Goal: Task Accomplishment & Management: Complete application form

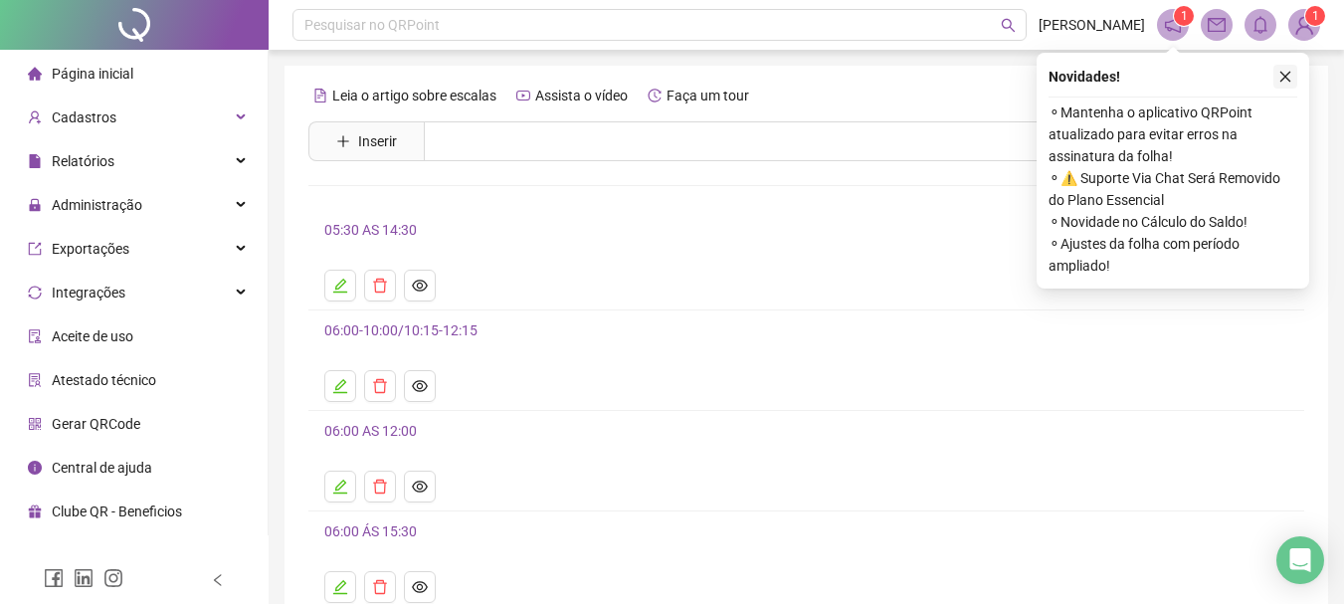
click at [1281, 71] on icon "close" at bounding box center [1286, 77] width 14 height 14
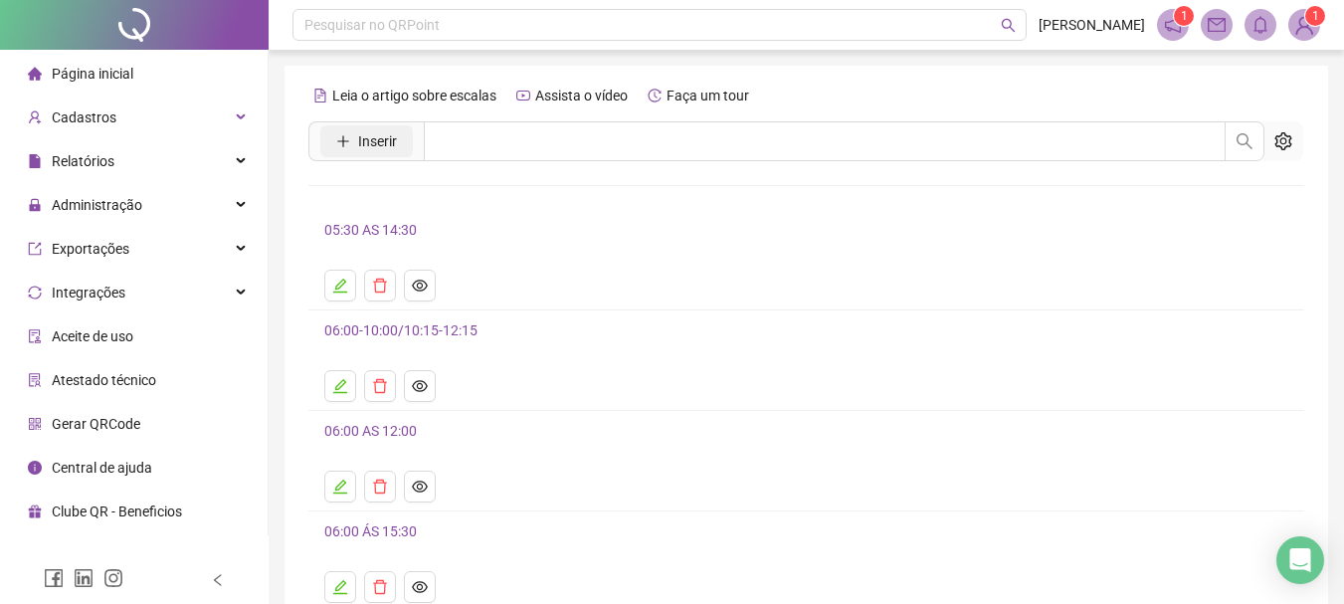
click at [367, 134] on span "Inserir" at bounding box center [377, 141] width 39 height 22
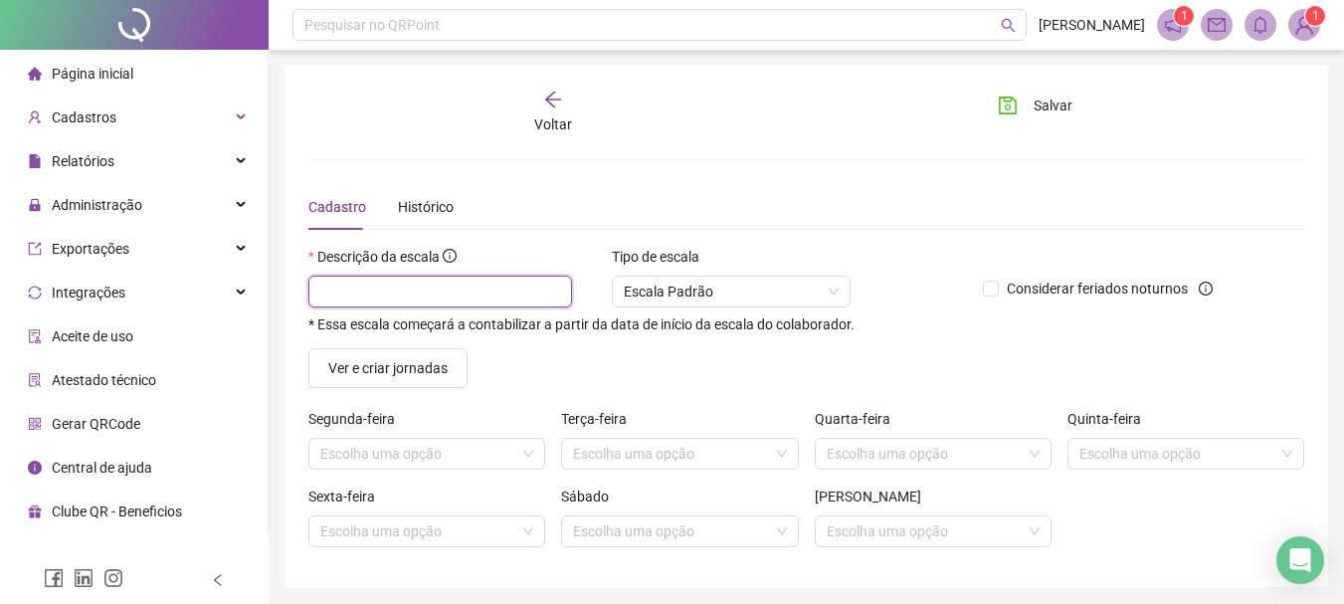
click at [467, 283] on input "text" at bounding box center [440, 292] width 264 height 32
click at [711, 299] on span "Escala Padrão" at bounding box center [731, 292] width 215 height 30
type input "**********"
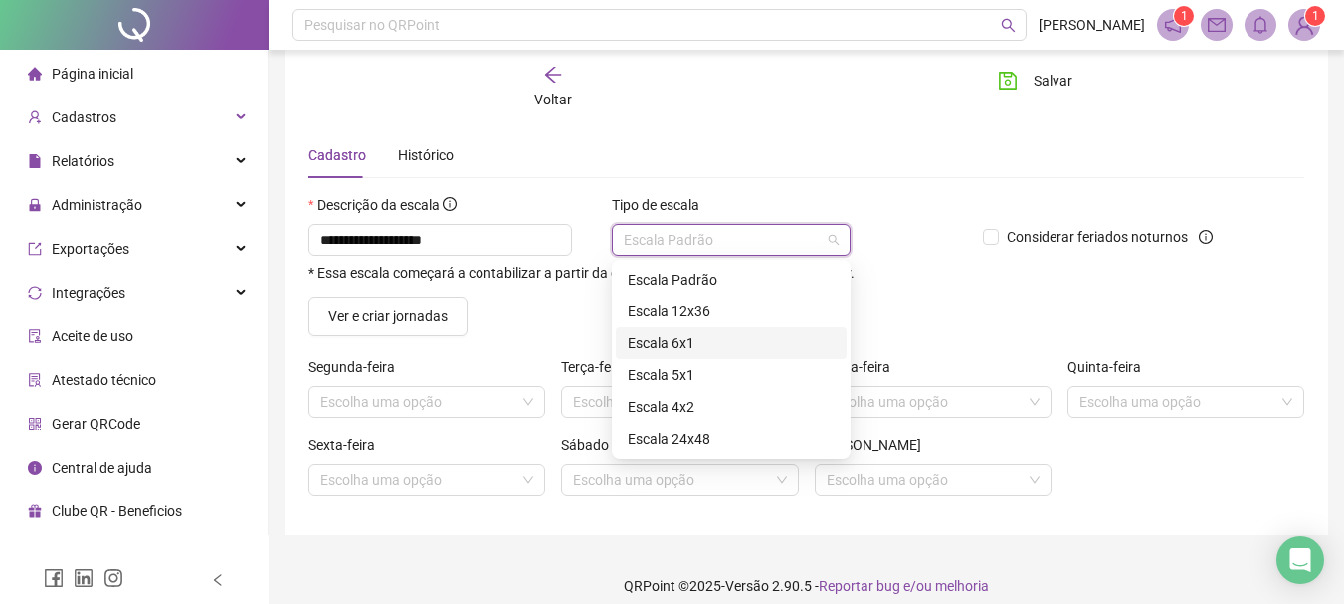
scroll to position [69, 0]
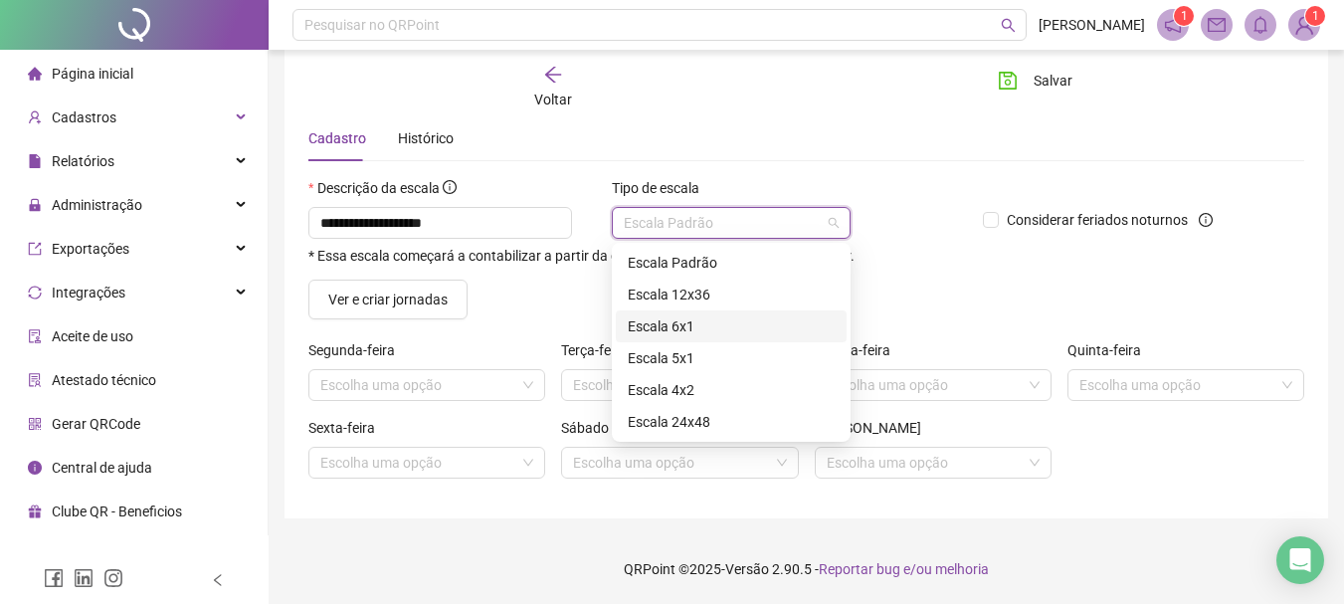
click at [742, 254] on div "Escala Padrão" at bounding box center [731, 263] width 207 height 22
click at [1038, 264] on div "Considerar feriados noturnos" at bounding box center [1101, 228] width 253 height 103
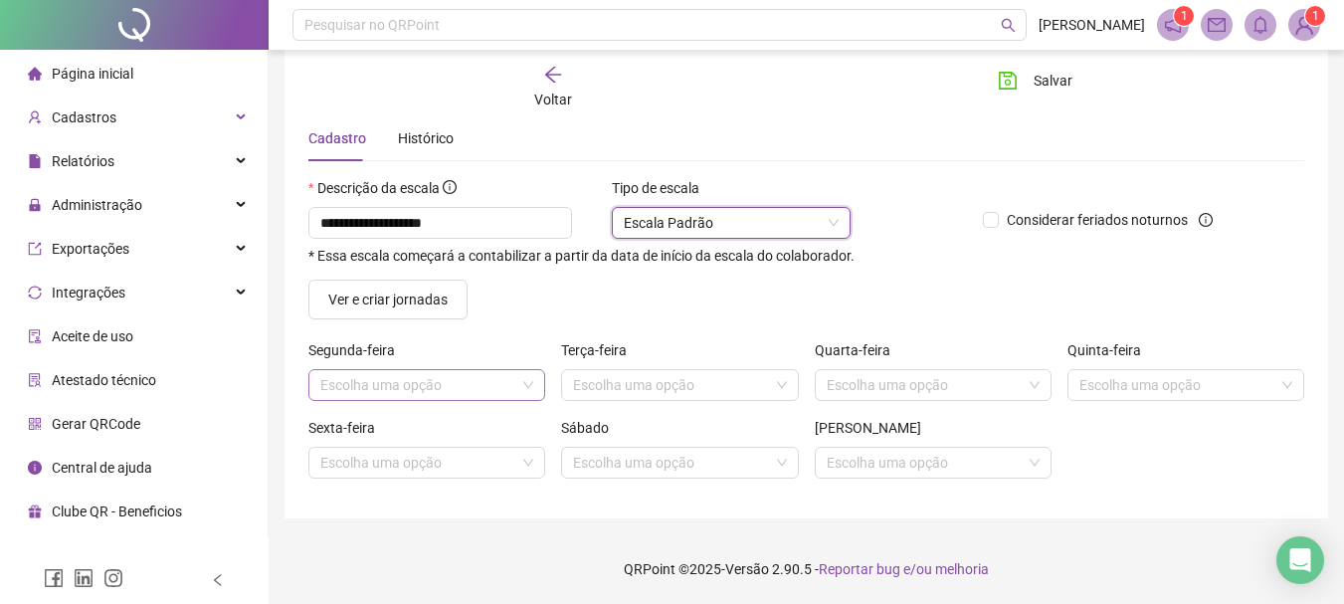
click at [433, 386] on input "search" at bounding box center [417, 385] width 195 height 30
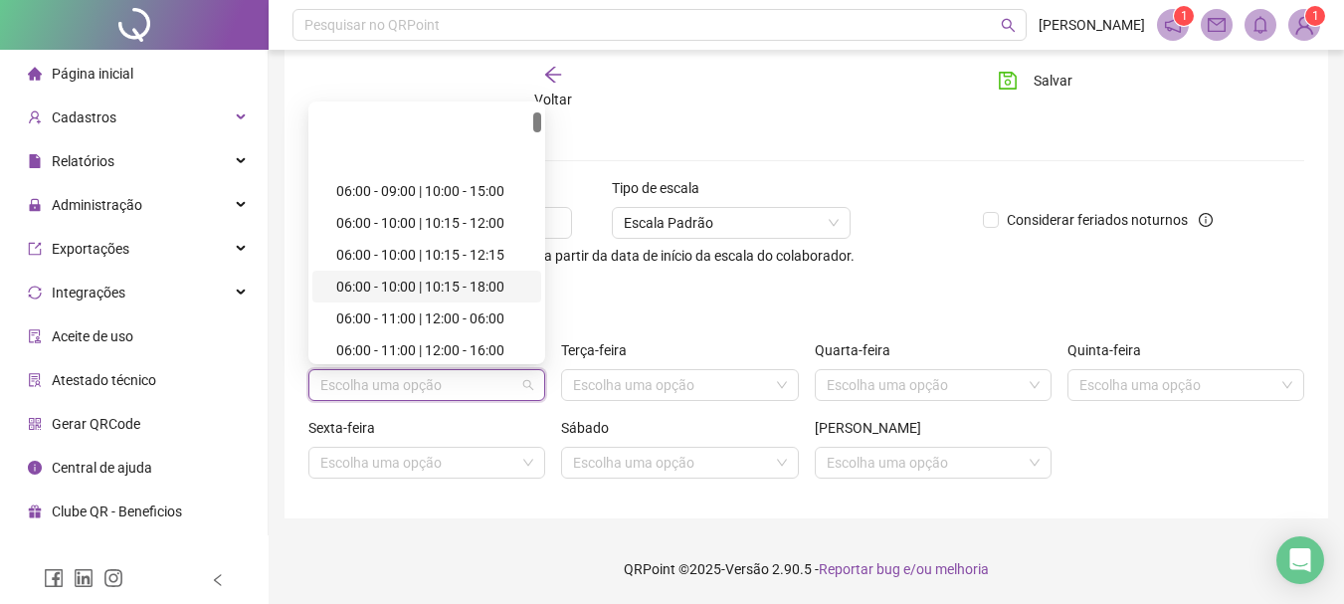
scroll to position [299, 0]
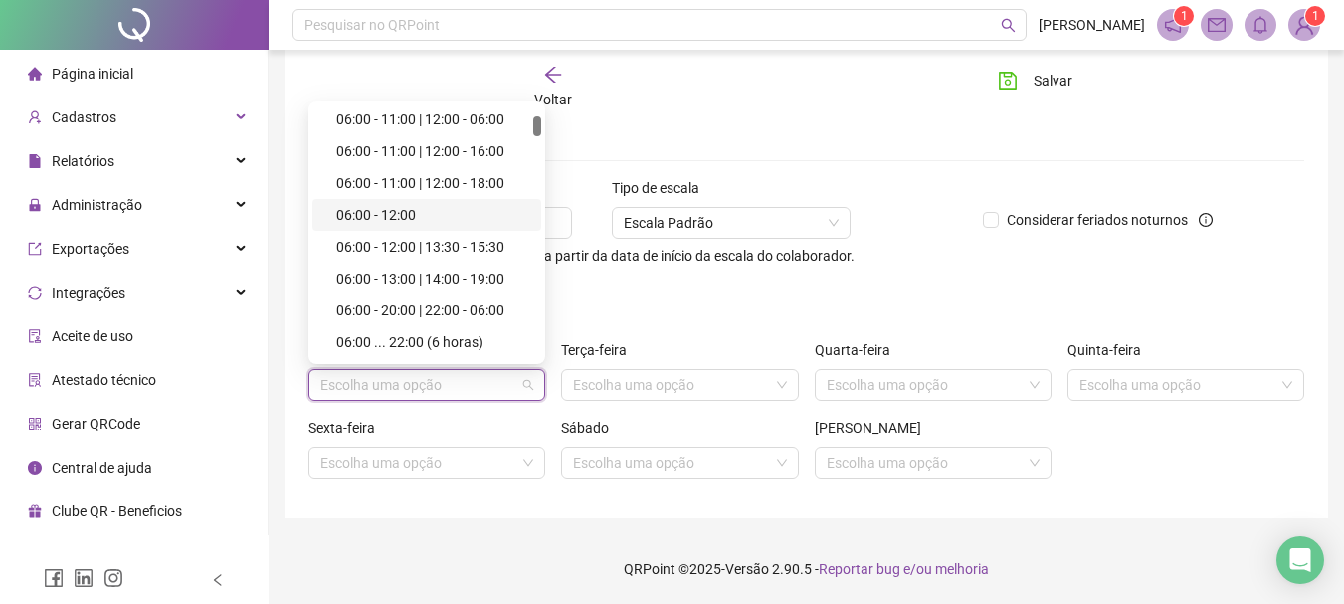
click at [413, 214] on div "06:00 - 12:00" at bounding box center [432, 215] width 193 height 22
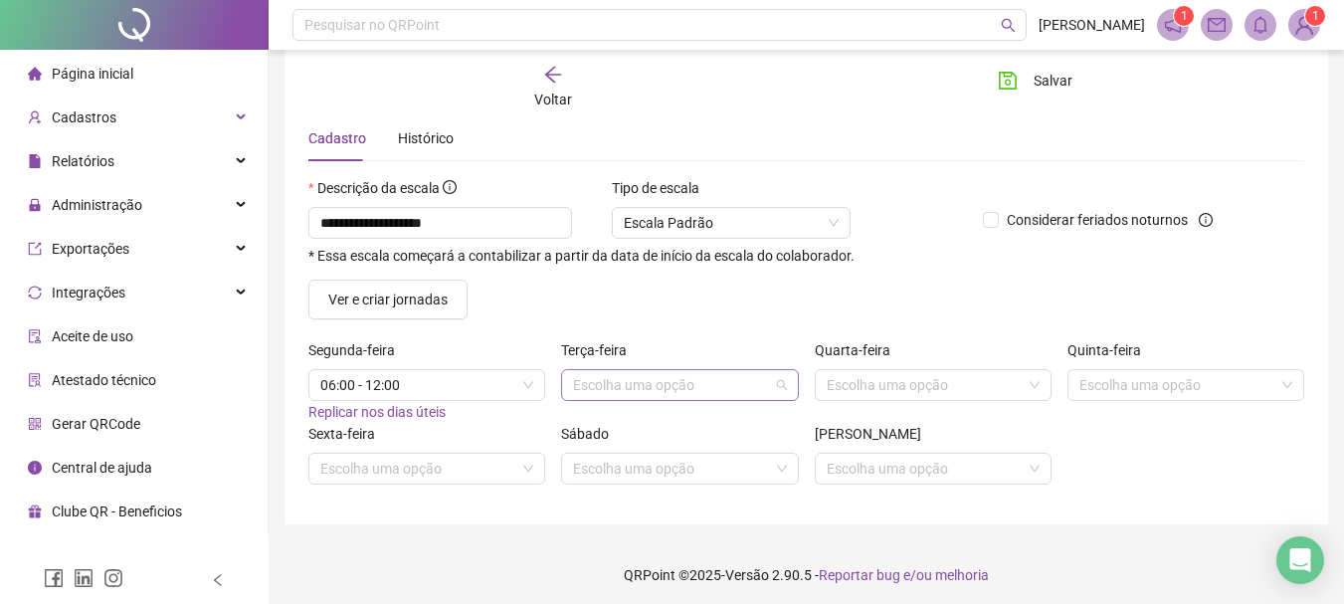
click at [638, 381] on input "search" at bounding box center [670, 385] width 195 height 30
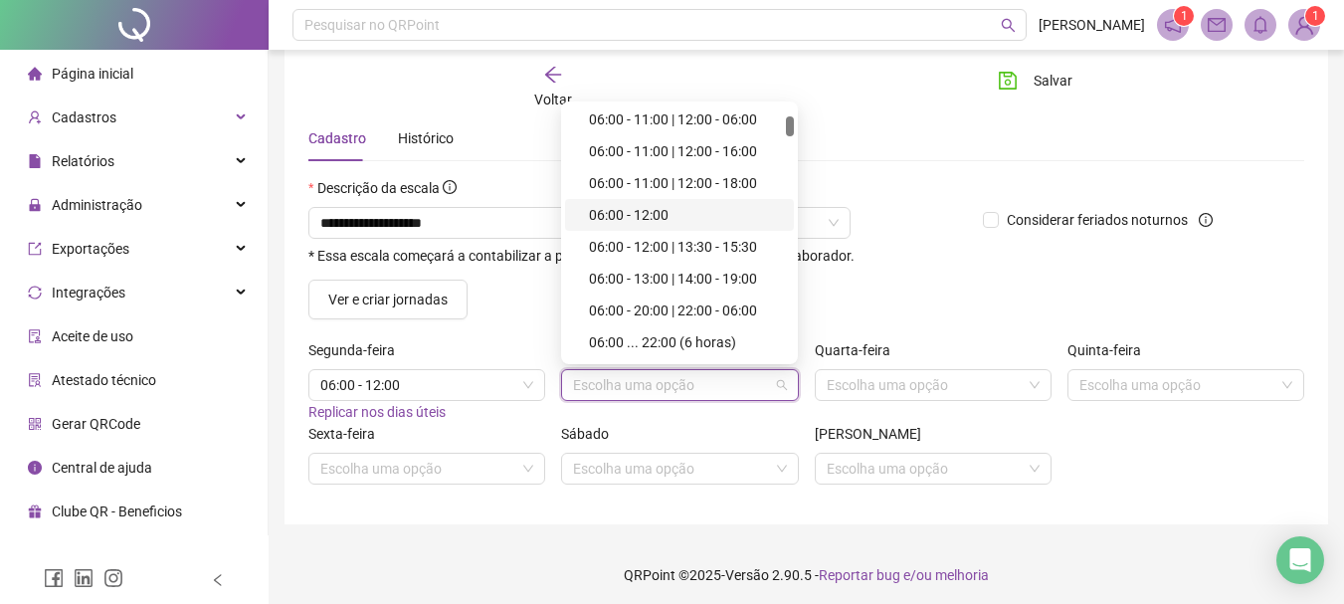
click at [682, 207] on div "06:00 - 12:00" at bounding box center [685, 215] width 193 height 22
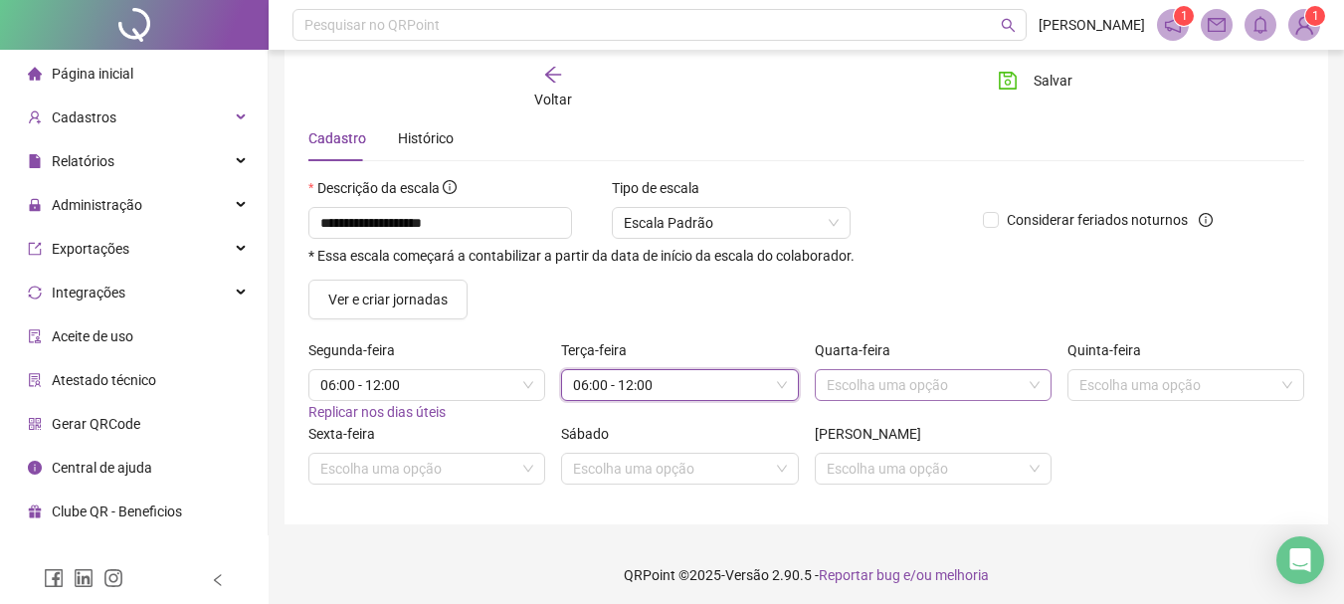
click at [865, 375] on input "search" at bounding box center [924, 385] width 195 height 30
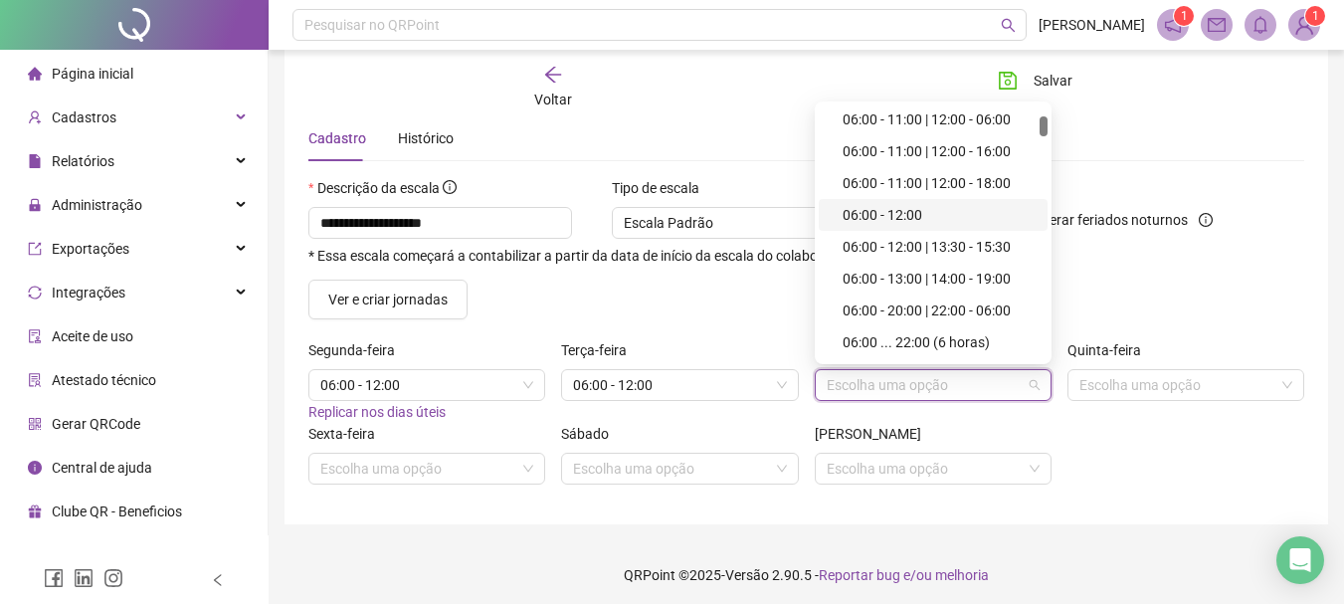
click at [900, 217] on div "06:00 - 12:00" at bounding box center [939, 215] width 193 height 22
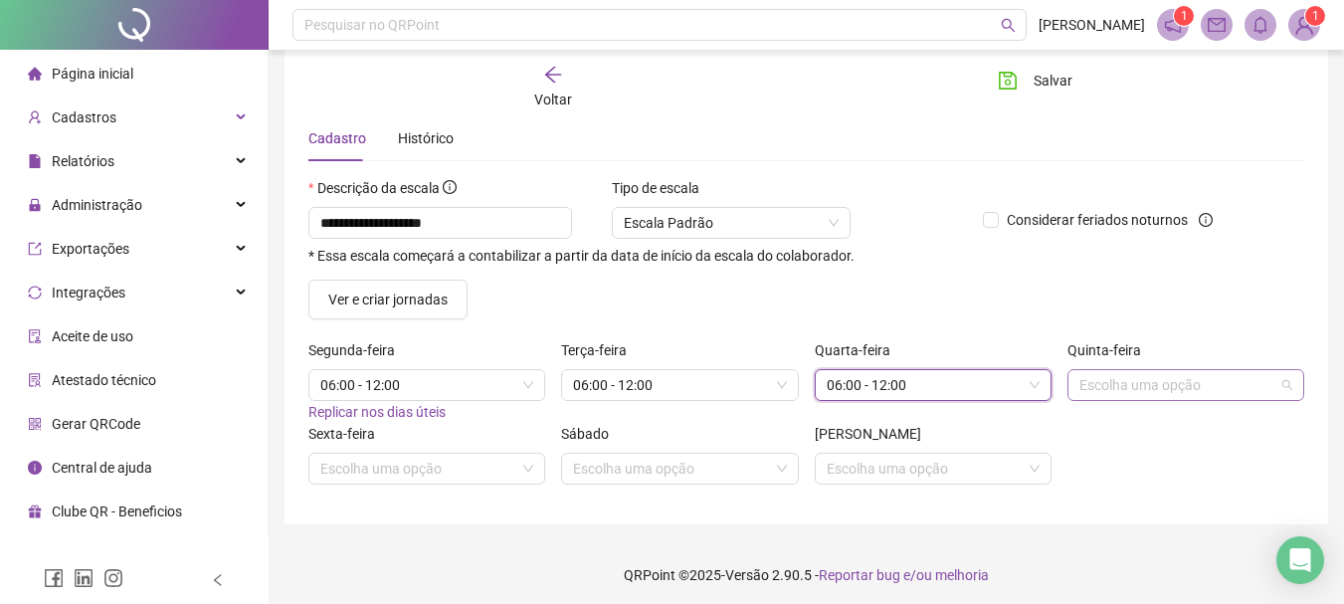
click at [1198, 391] on input "search" at bounding box center [1177, 385] width 195 height 30
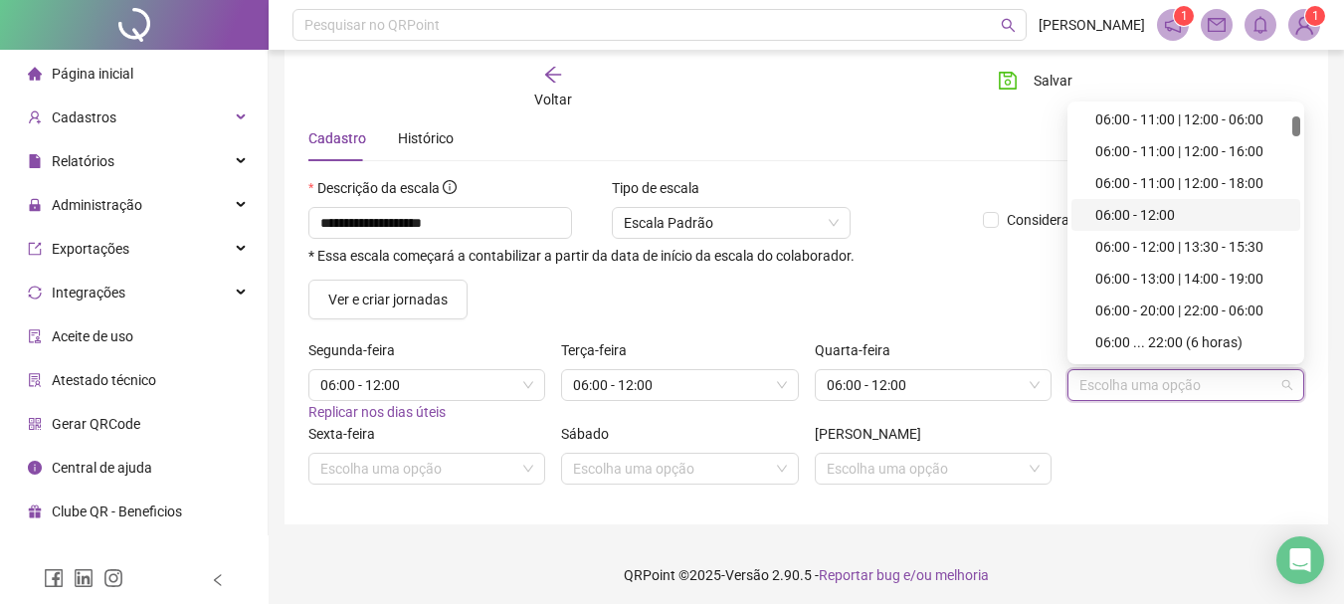
click at [1148, 216] on div "06:00 - 12:00" at bounding box center [1192, 215] width 193 height 22
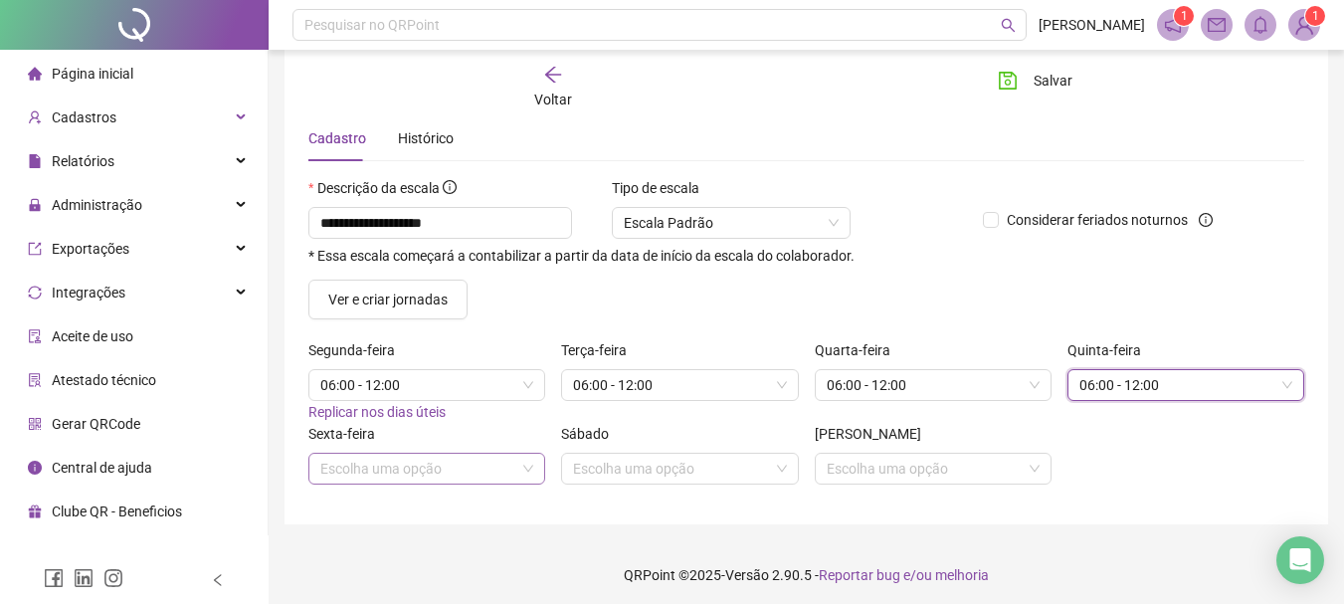
click at [407, 454] on input "search" at bounding box center [417, 469] width 195 height 30
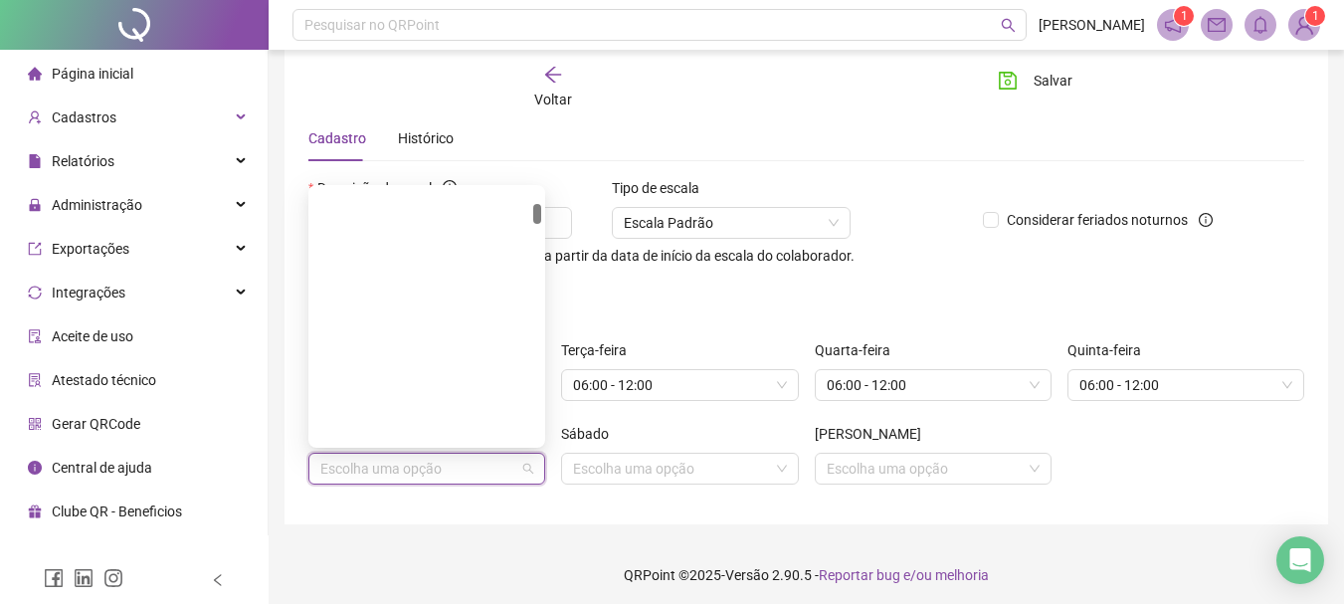
scroll to position [398, 0]
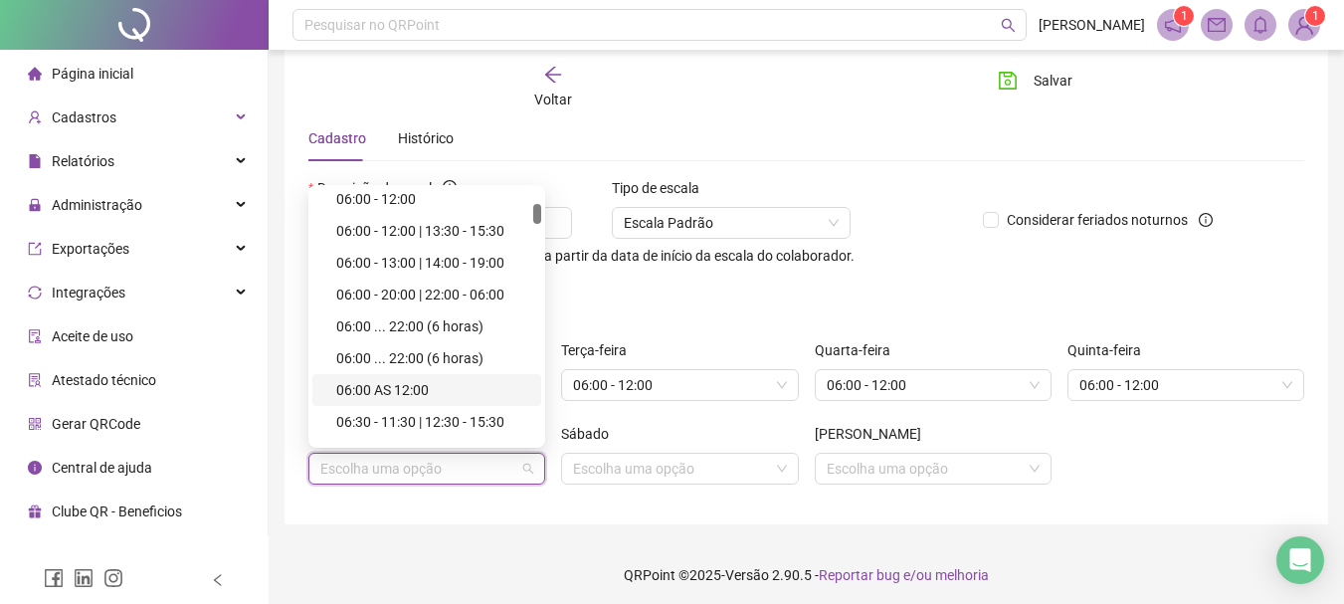
click at [416, 377] on div "06:00 AS 12:00" at bounding box center [426, 390] width 229 height 32
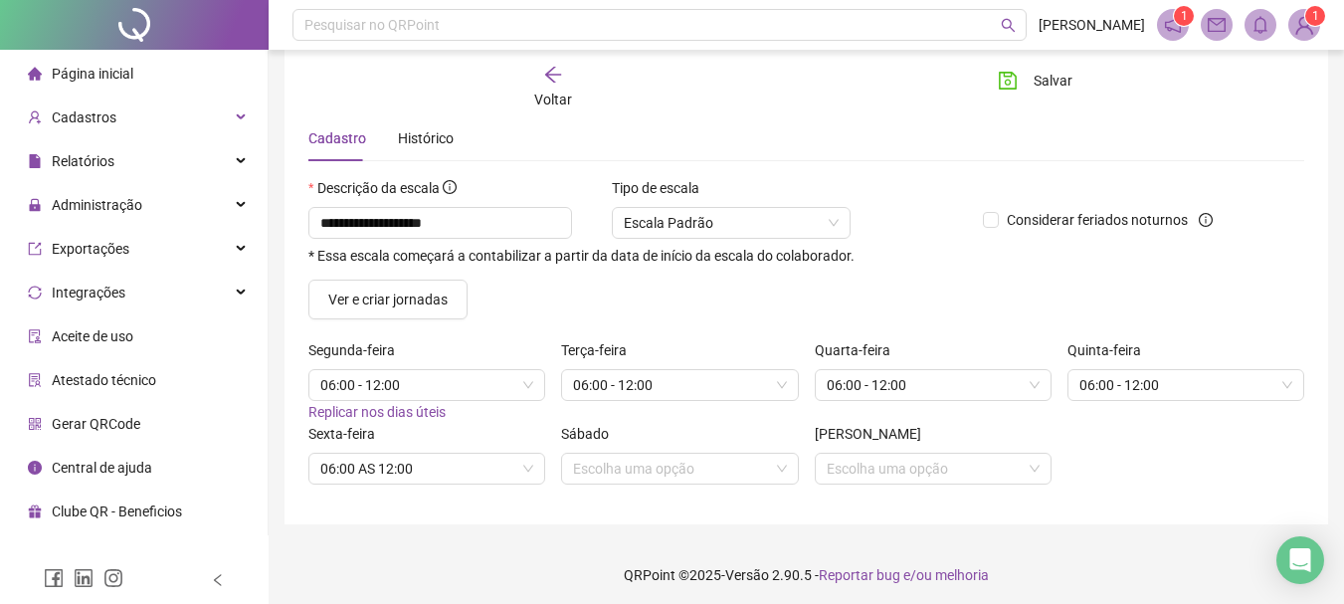
click at [629, 451] on div "Sábado" at bounding box center [679, 438] width 237 height 30
click at [648, 473] on input "search" at bounding box center [670, 469] width 195 height 30
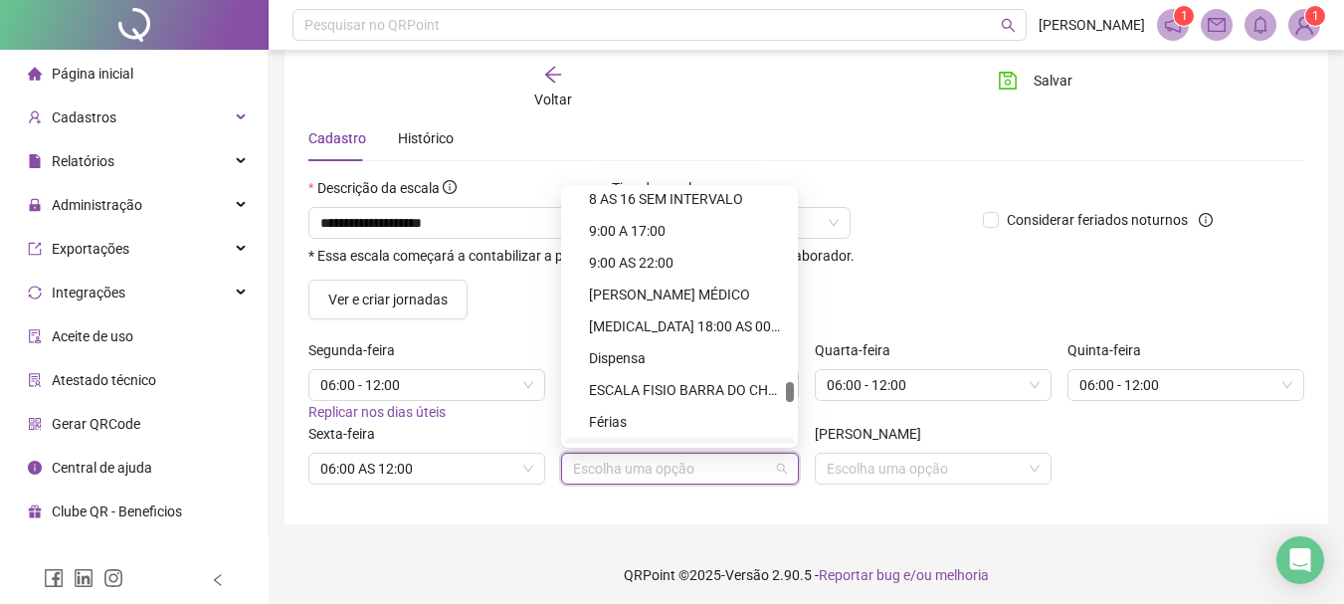
scroll to position [5075, 0]
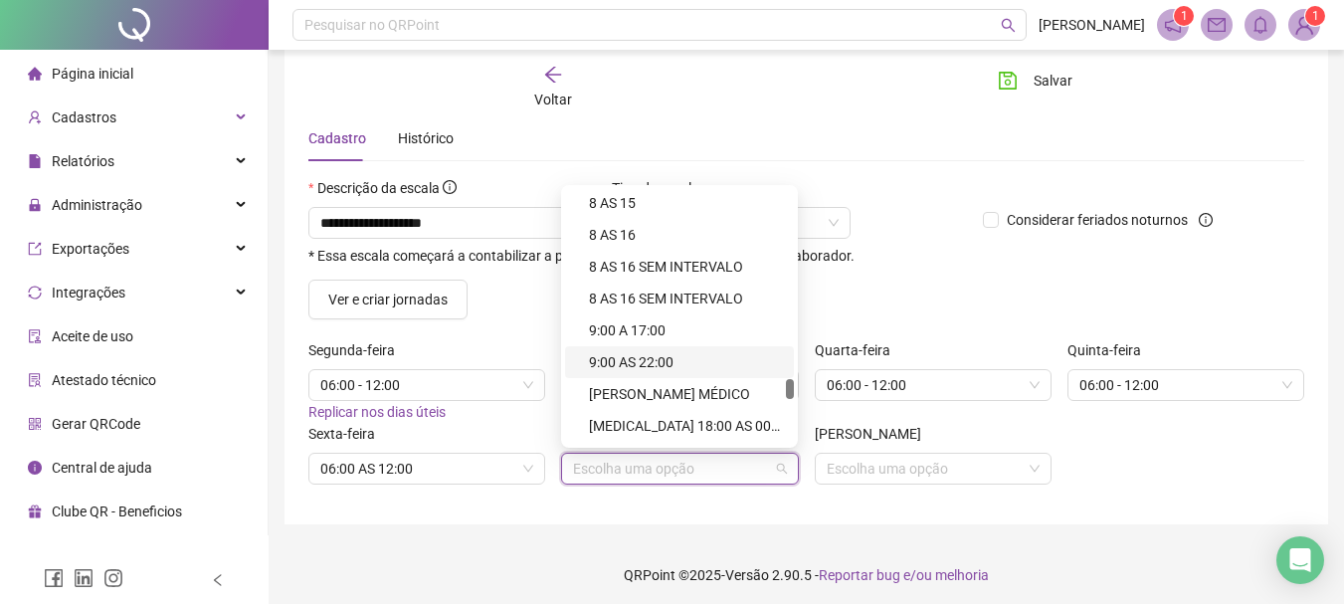
click at [1088, 435] on div "Sexta-feira 06:00 AS 12:00 Sábado Escolha uma opção Domingo Escolha uma opção" at bounding box center [807, 462] width 1012 height 78
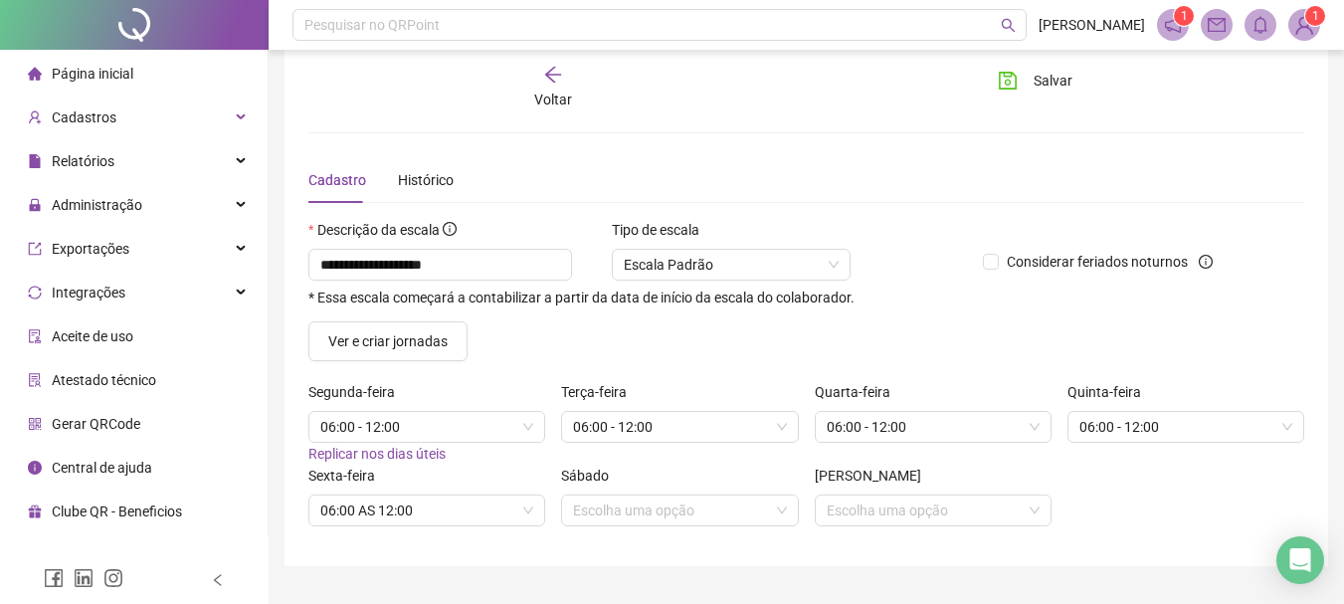
scroll to position [0, 0]
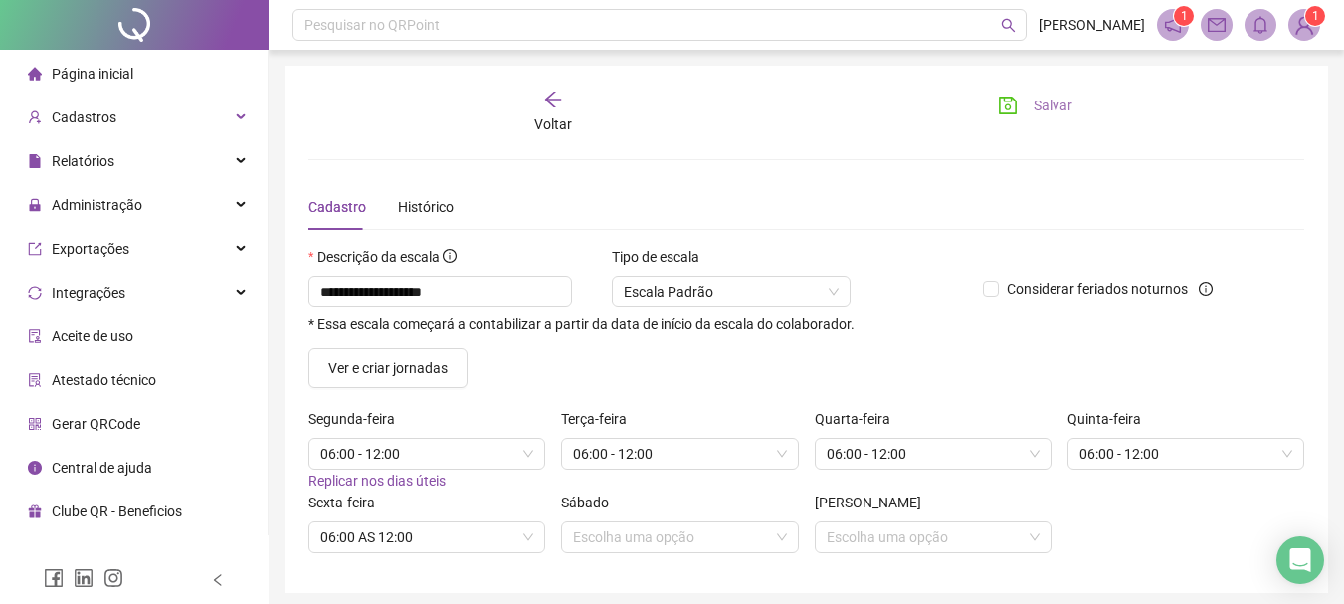
click at [1022, 109] on button "Salvar" at bounding box center [1035, 106] width 104 height 32
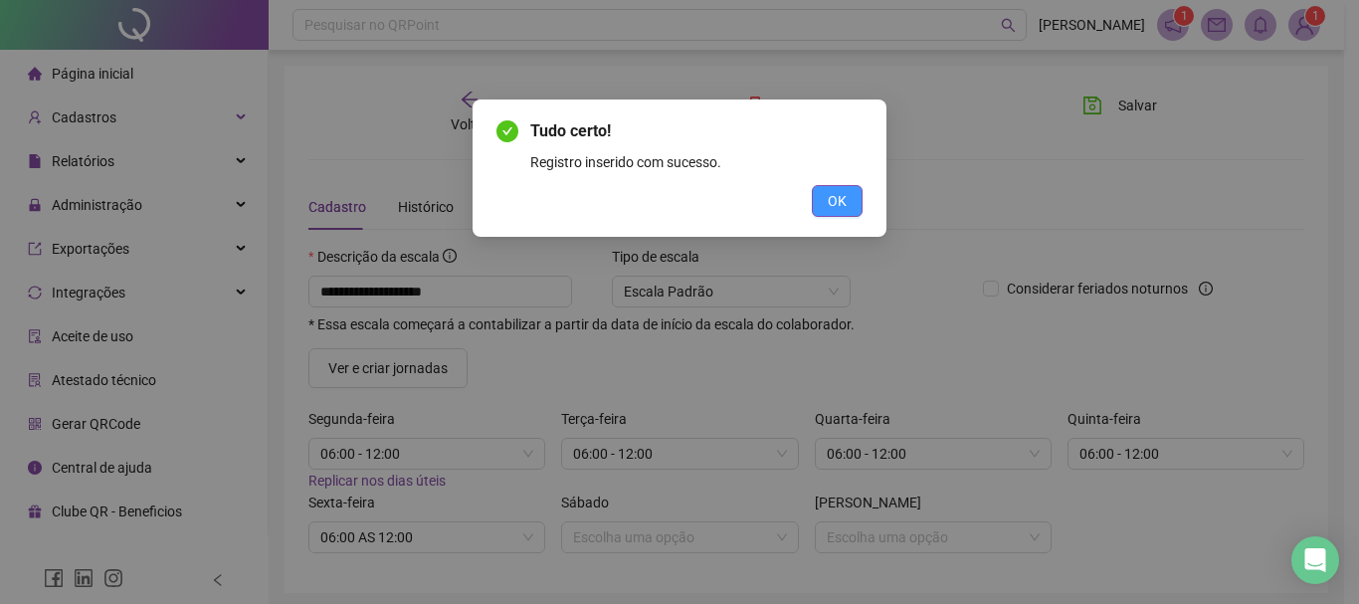
click at [821, 198] on button "OK" at bounding box center [837, 201] width 51 height 32
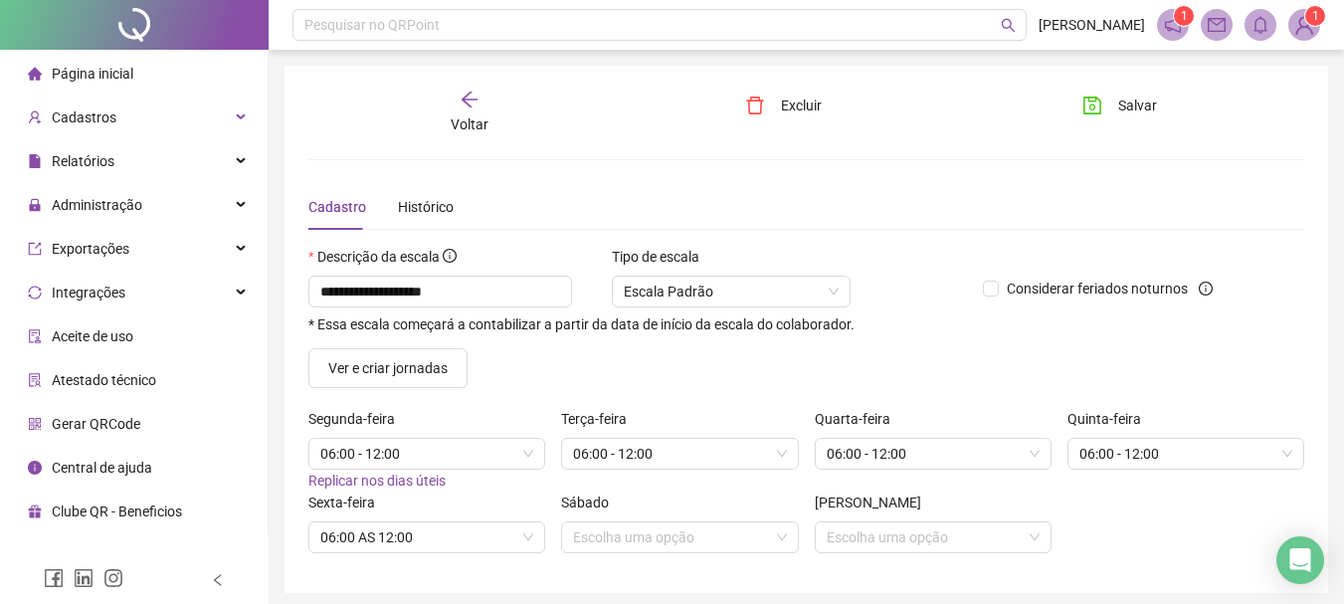
click at [471, 105] on icon "arrow-left" at bounding box center [470, 100] width 20 height 20
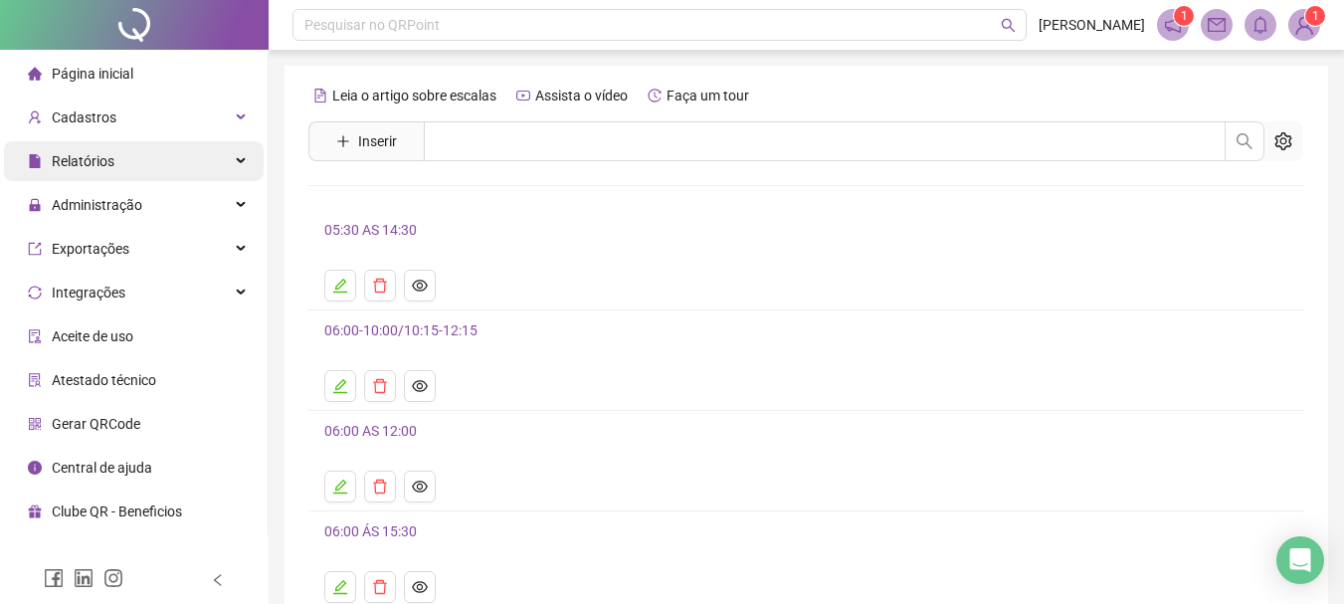
click at [152, 149] on div "Relatórios" at bounding box center [134, 161] width 260 height 40
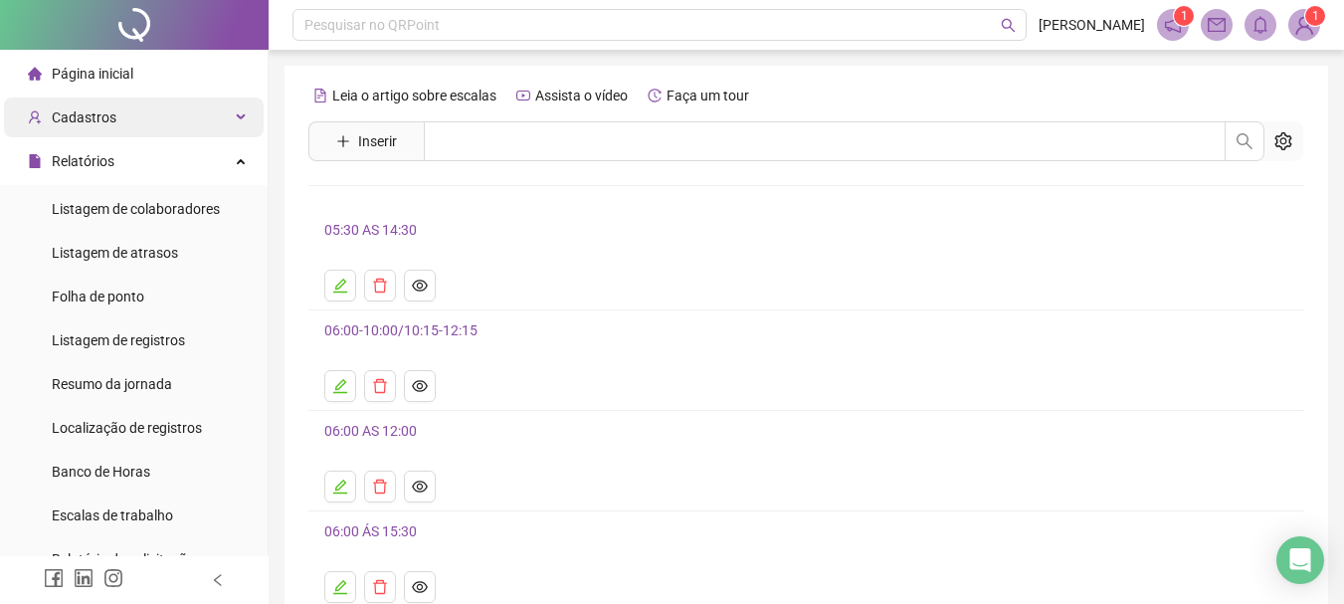
click at [156, 128] on div "Cadastros" at bounding box center [134, 118] width 260 height 40
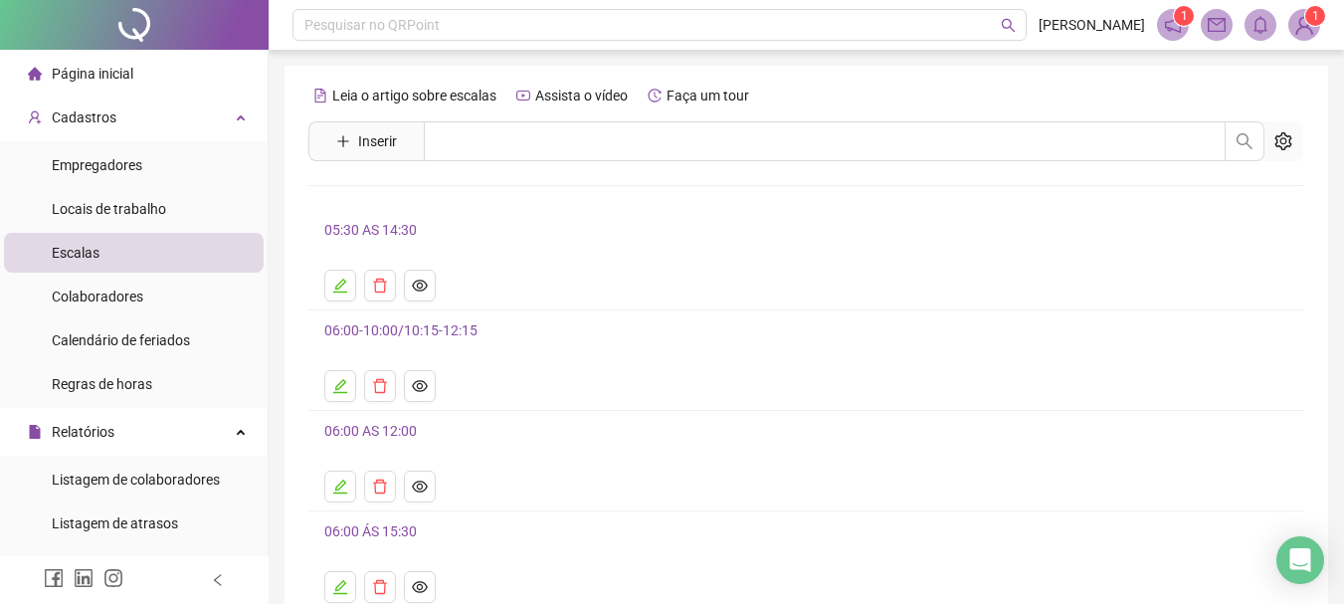
click at [120, 257] on li "Escalas" at bounding box center [134, 253] width 260 height 40
click at [117, 291] on span "Colaboradores" at bounding box center [98, 297] width 92 height 16
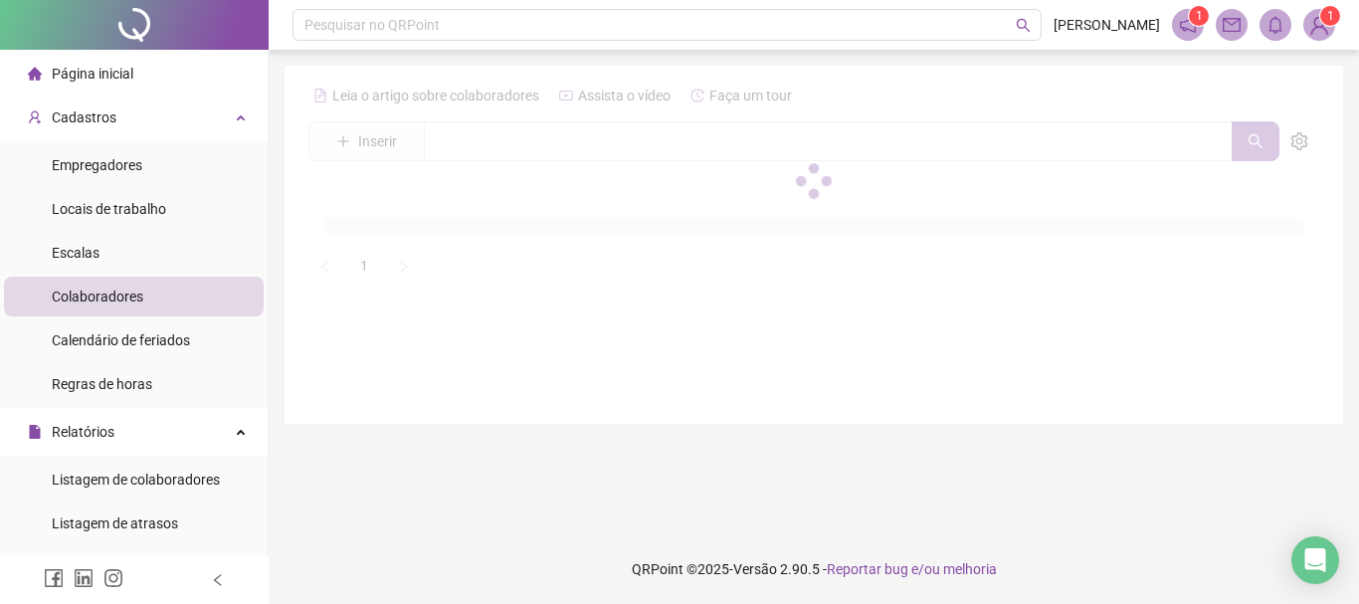
click at [478, 128] on div at bounding box center [813, 181] width 1011 height 202
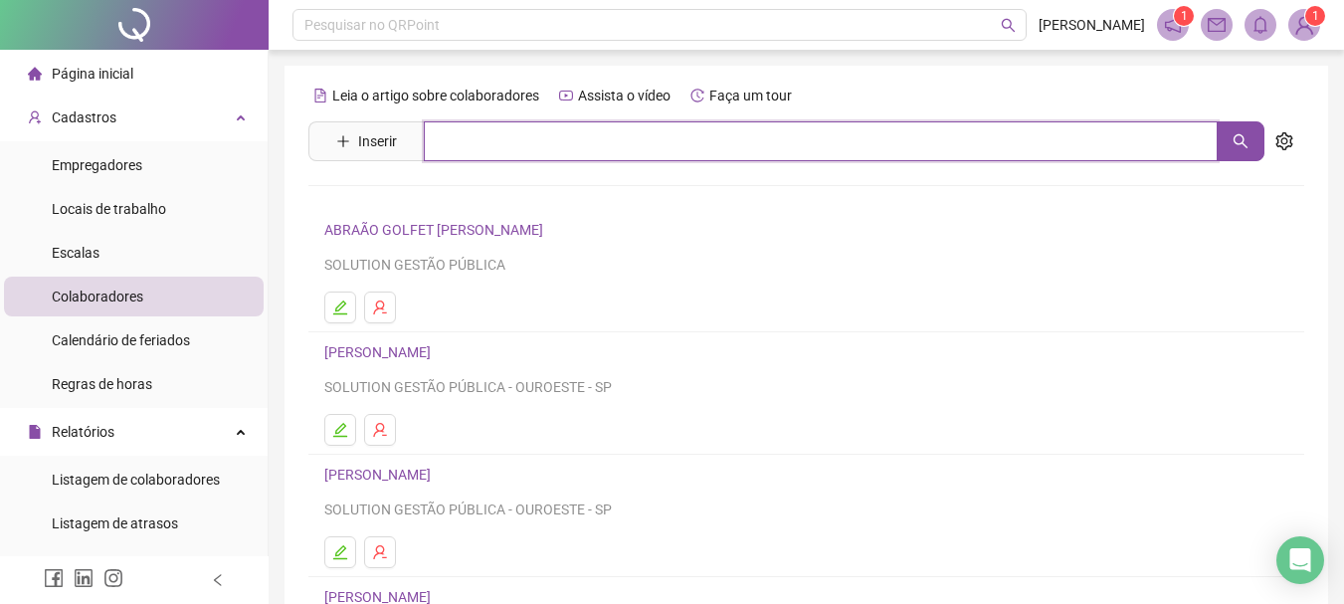
click at [485, 138] on input "text" at bounding box center [821, 141] width 794 height 40
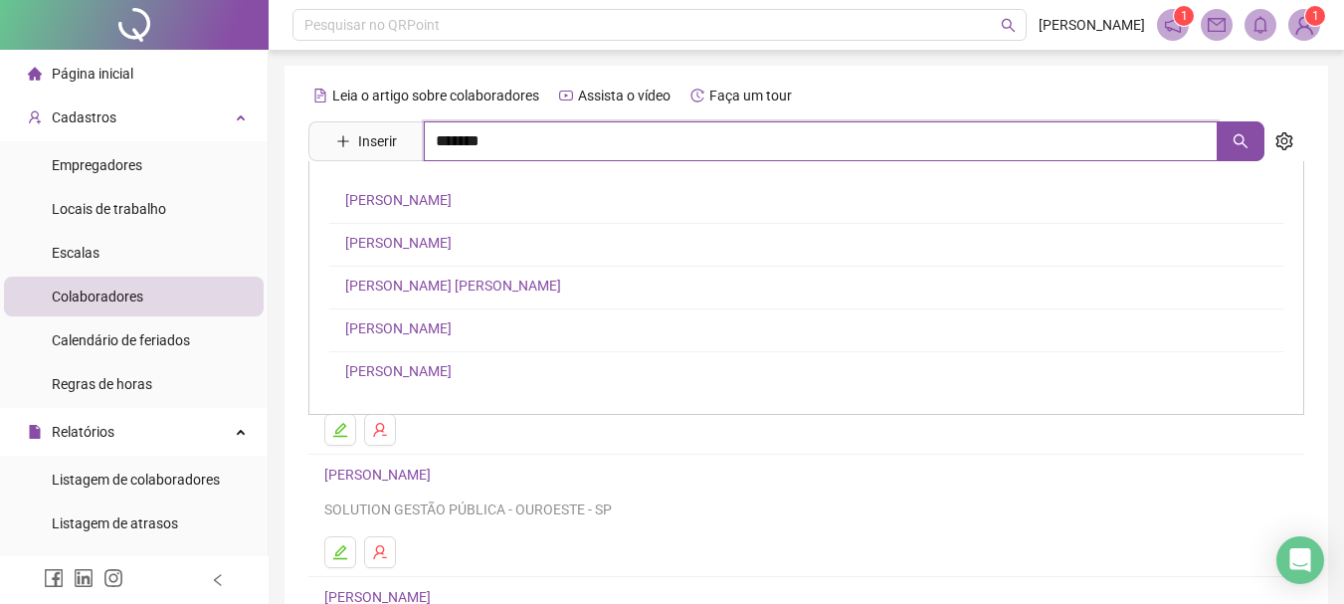
click at [530, 140] on input "*******" at bounding box center [821, 141] width 794 height 40
type input "**********"
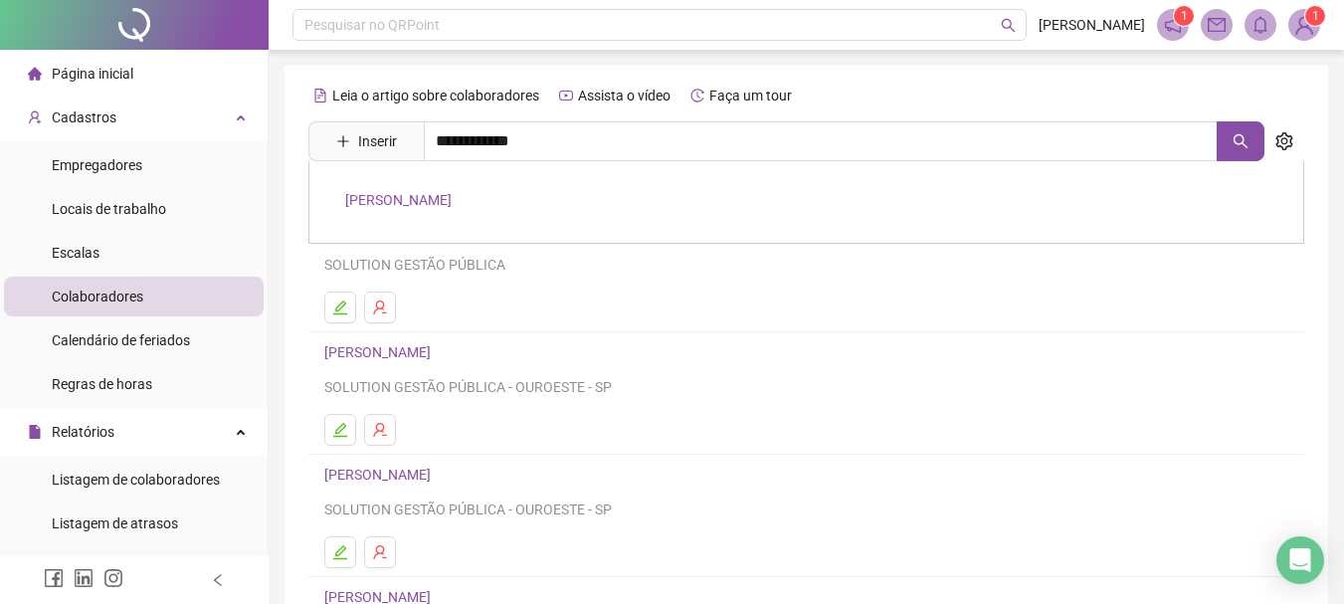
click at [452, 194] on link "[PERSON_NAME]" at bounding box center [398, 200] width 106 height 16
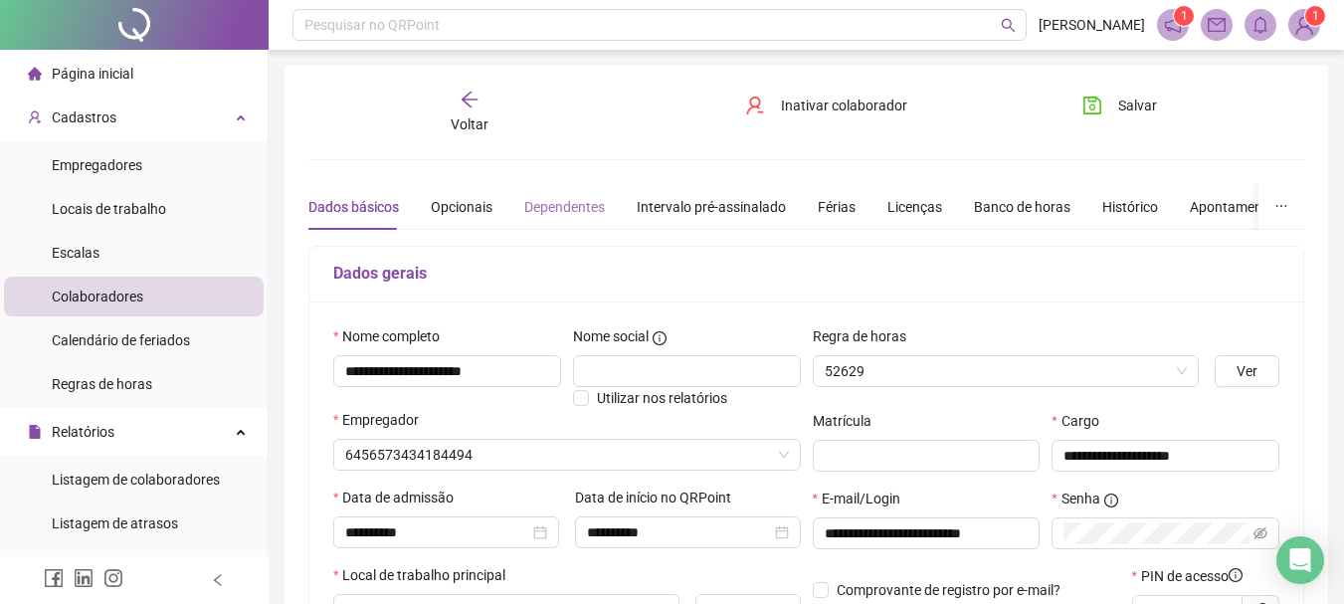
type input "**********"
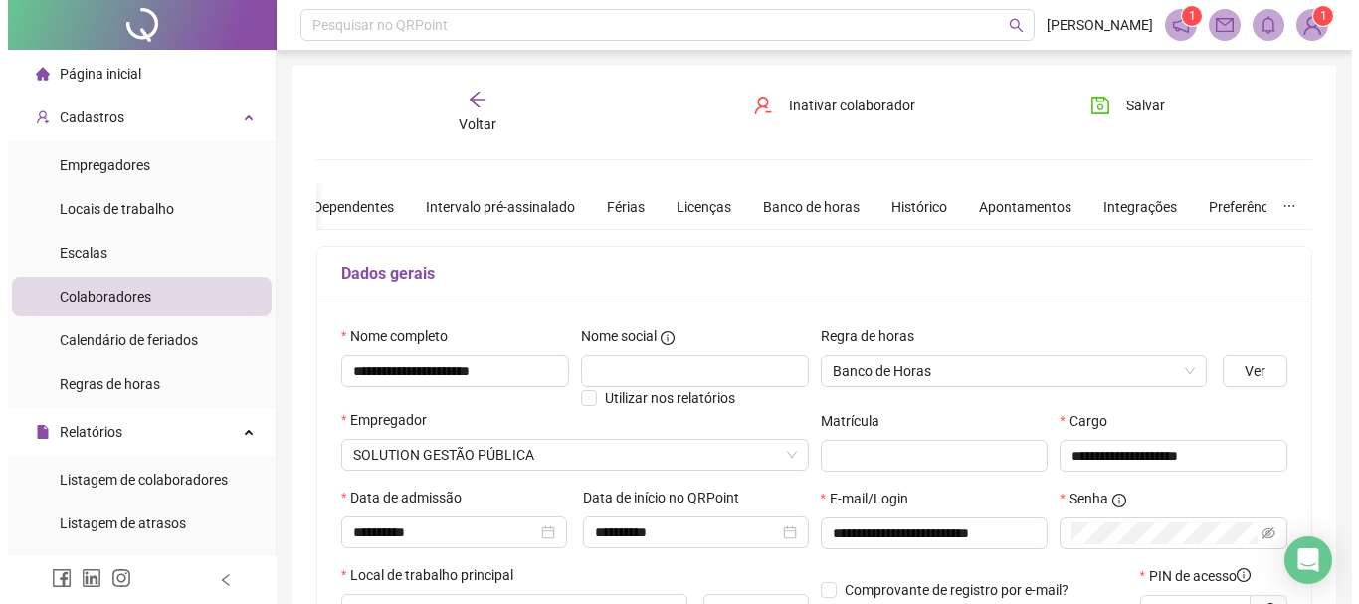
scroll to position [199, 0]
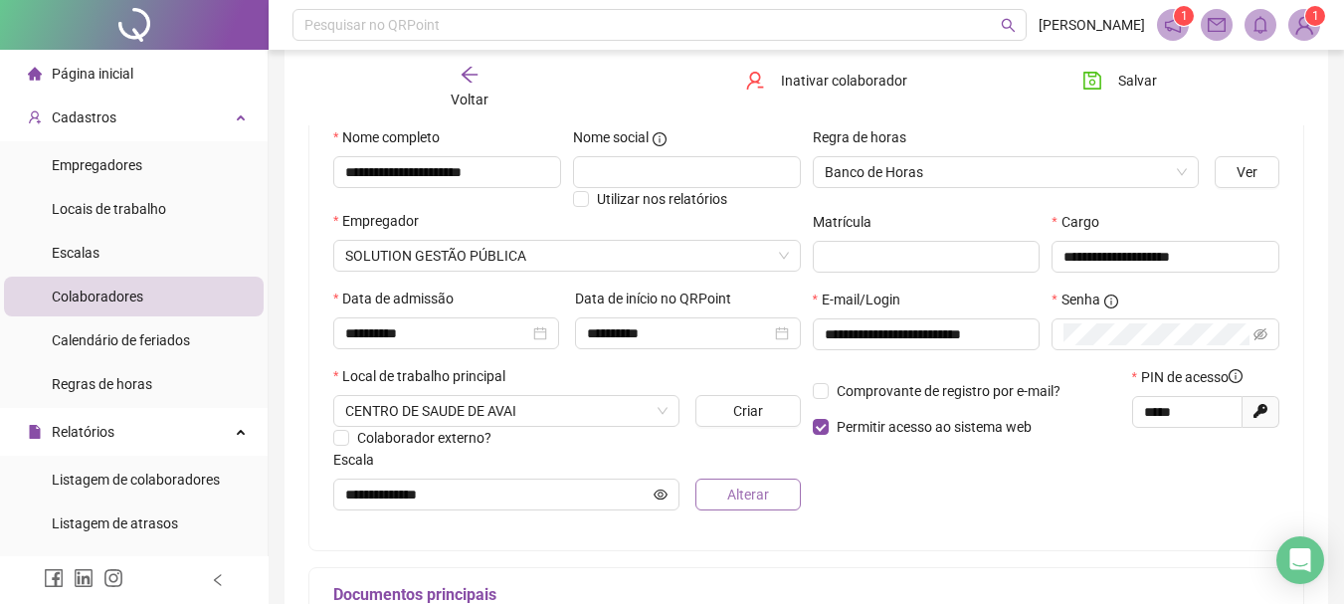
click at [737, 493] on span "Alterar" at bounding box center [748, 495] width 42 height 22
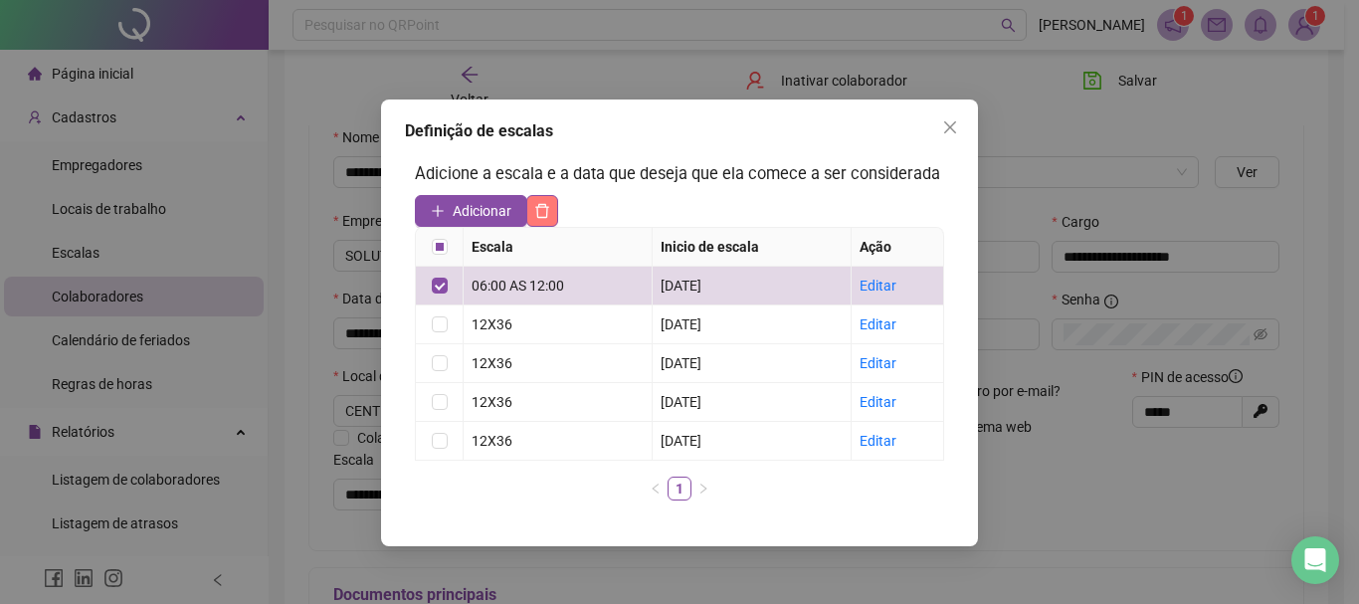
click at [545, 205] on icon "delete" at bounding box center [543, 211] width 14 height 14
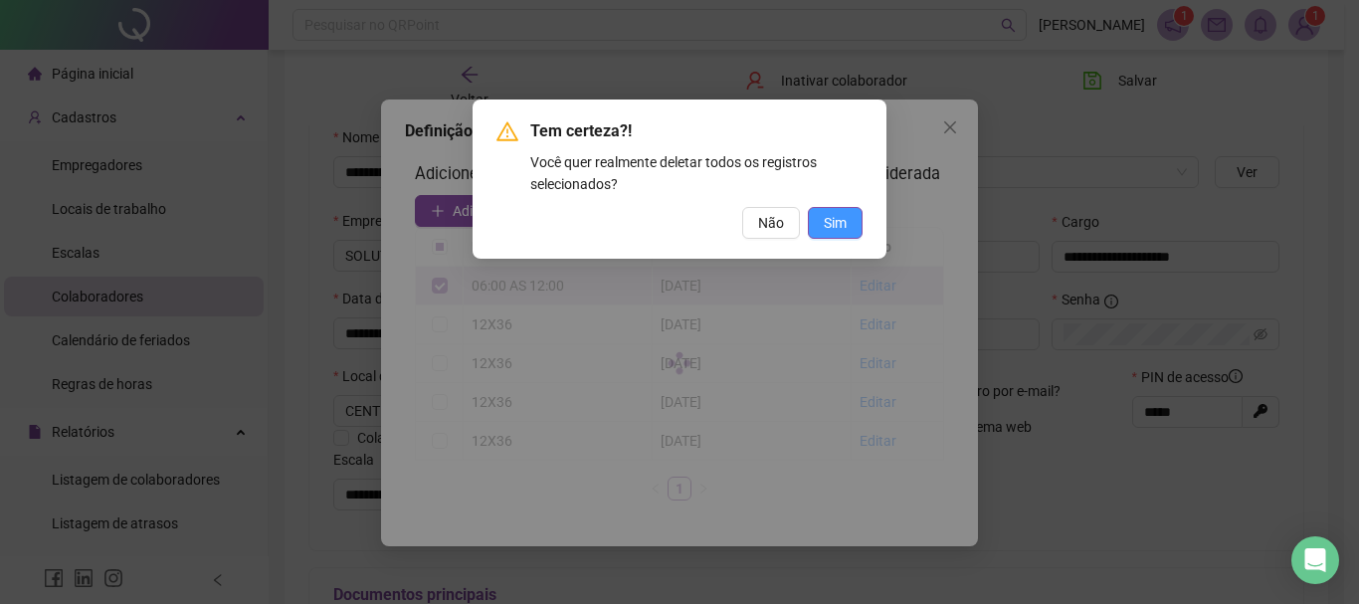
click at [847, 213] on button "Sim" at bounding box center [835, 223] width 55 height 32
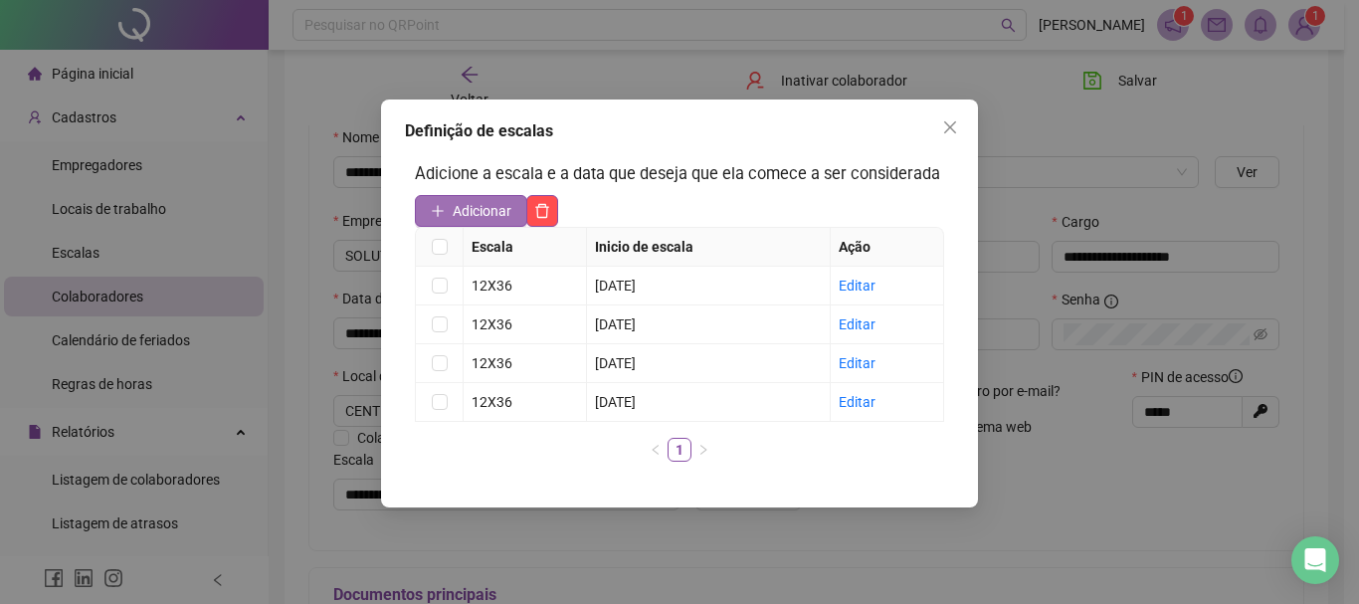
click at [492, 205] on span "Adicionar" at bounding box center [482, 211] width 59 height 22
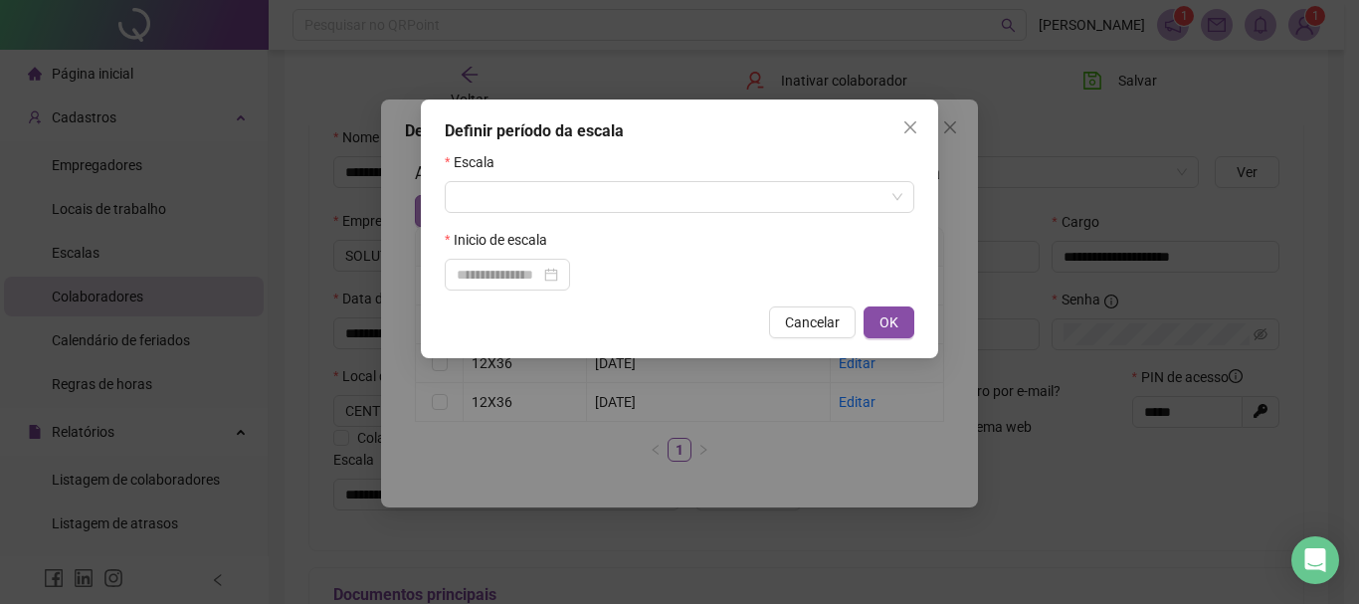
click at [492, 205] on input "search" at bounding box center [671, 197] width 428 height 30
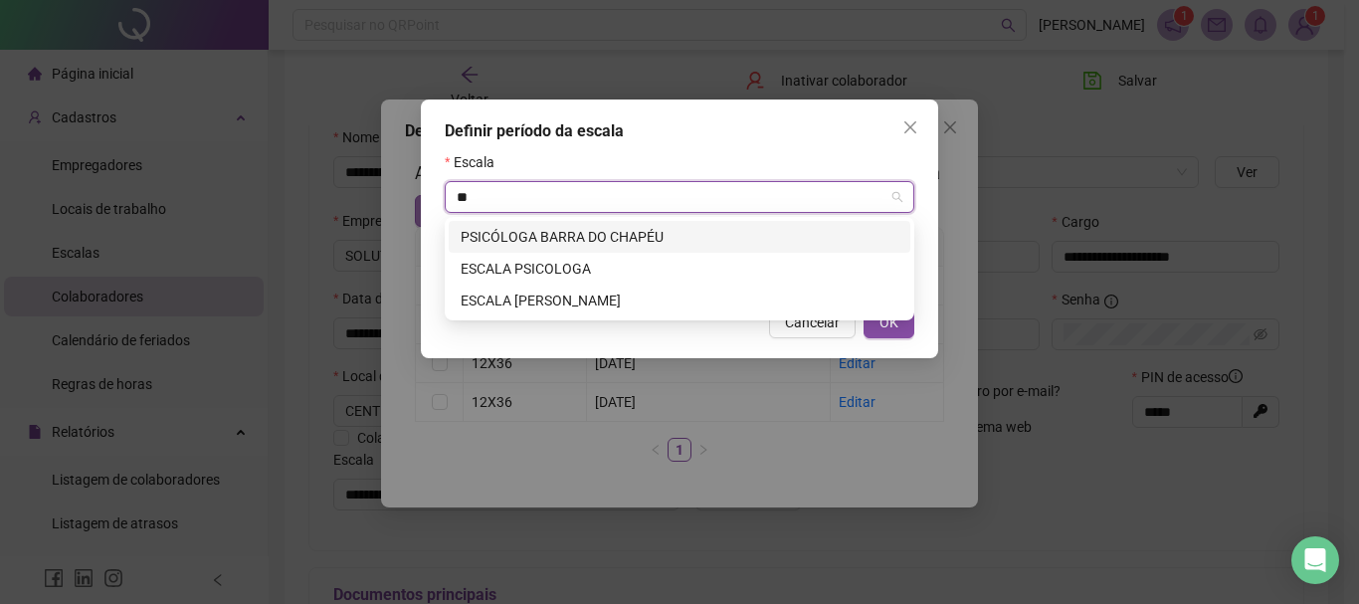
type input "*"
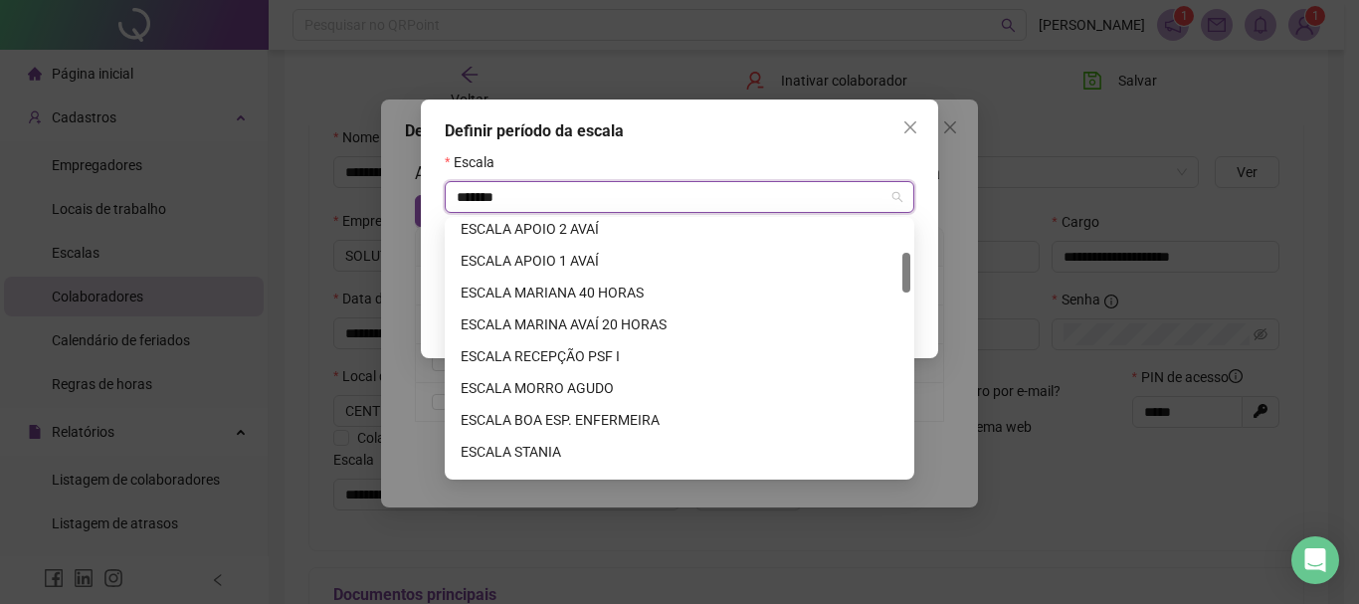
type input "********"
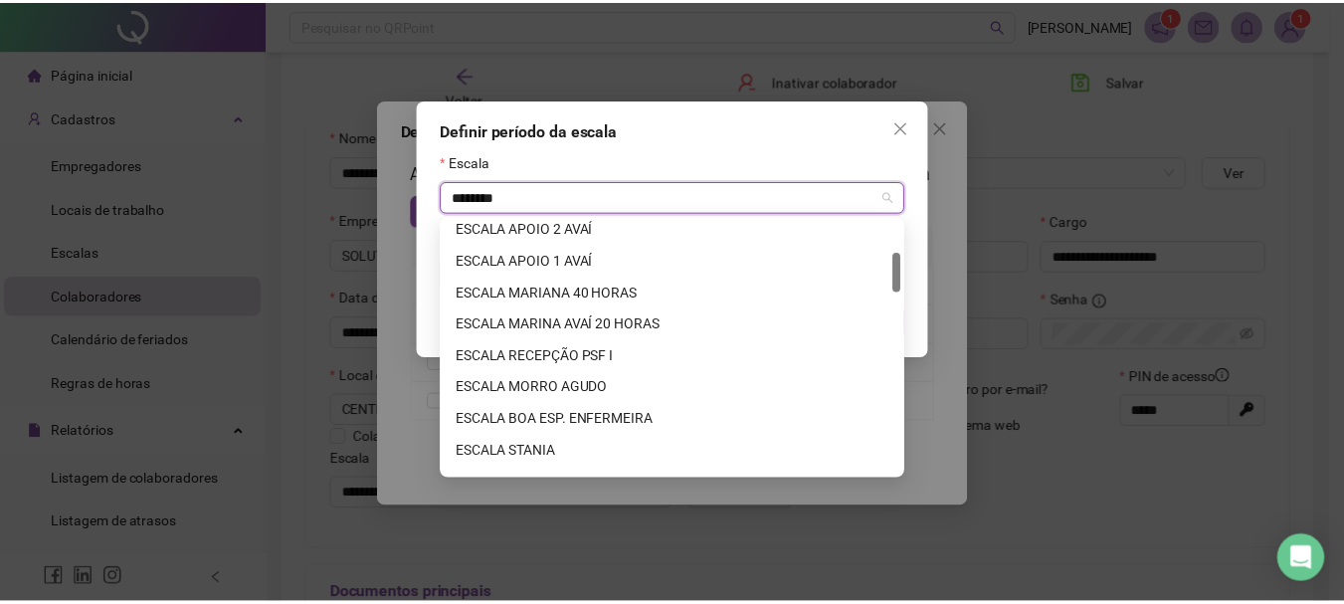
scroll to position [0, 0]
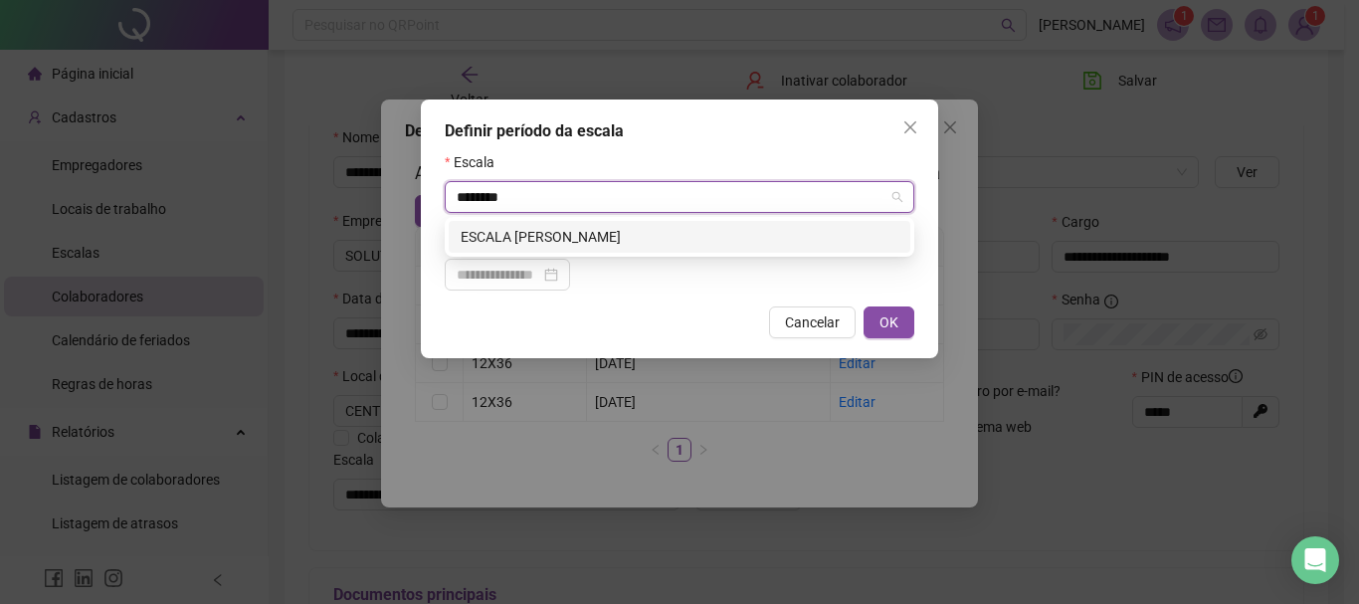
click at [670, 228] on div "ESCALA [PERSON_NAME]" at bounding box center [680, 237] width 438 height 22
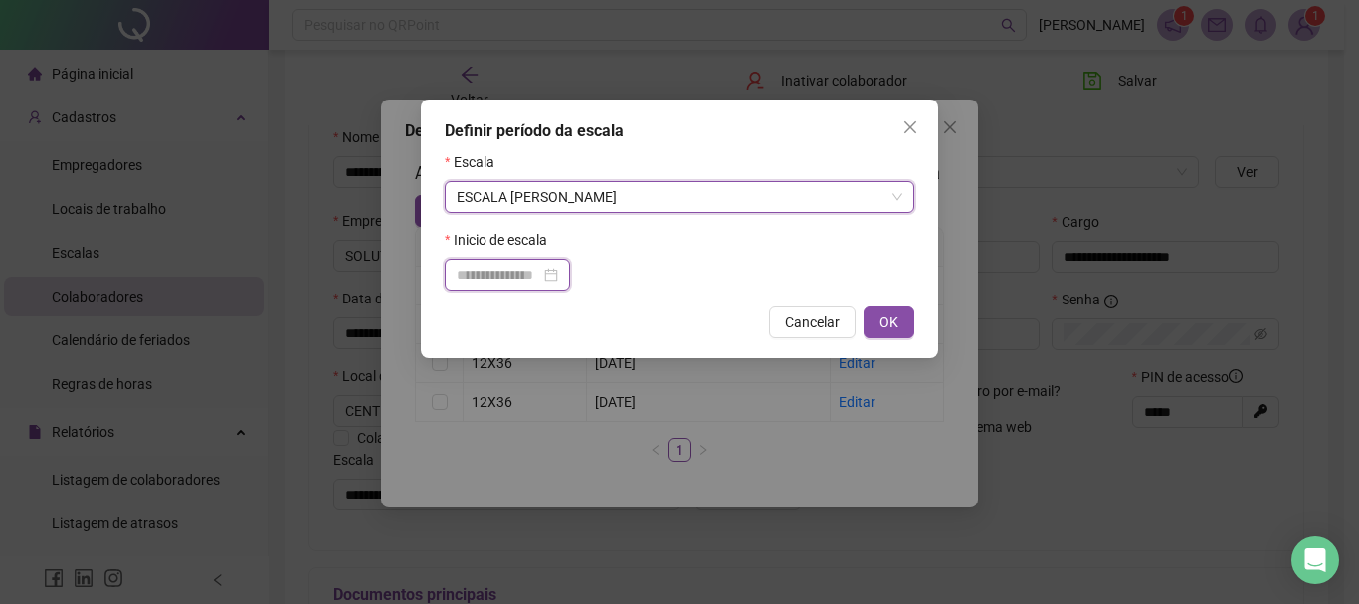
click at [503, 271] on input at bounding box center [499, 275] width 84 height 22
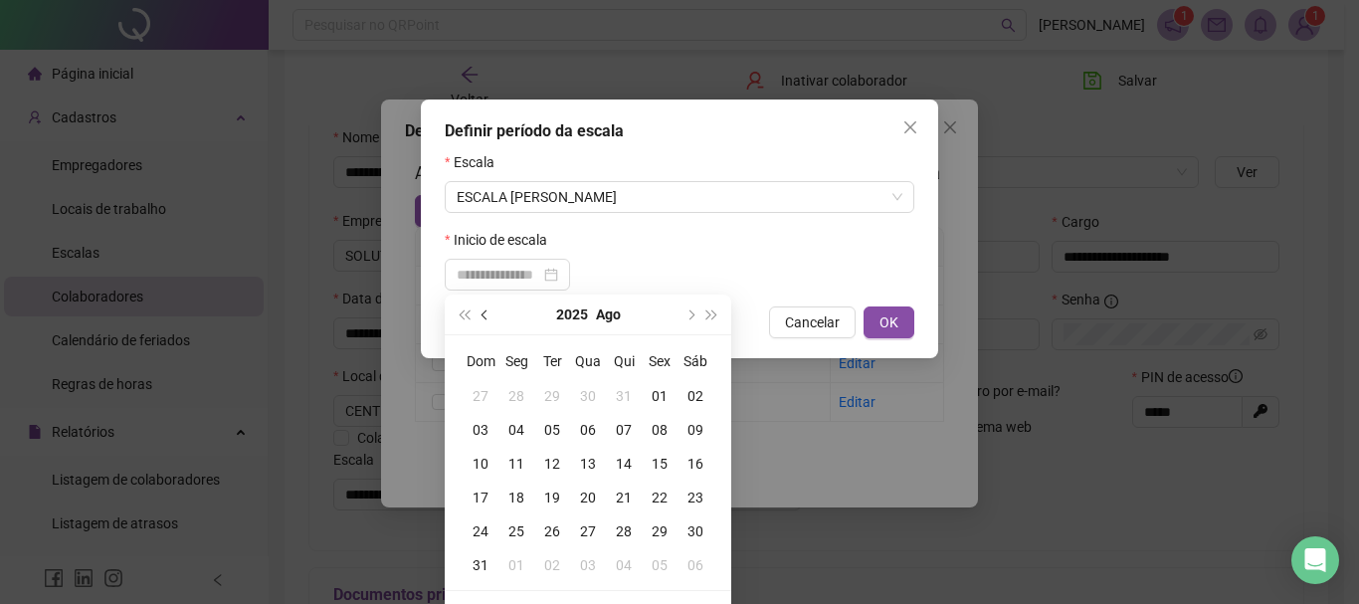
click at [488, 317] on span "prev-year" at bounding box center [487, 314] width 10 height 10
type input "**********"
click at [519, 499] on div "21" at bounding box center [517, 498] width 36 height 22
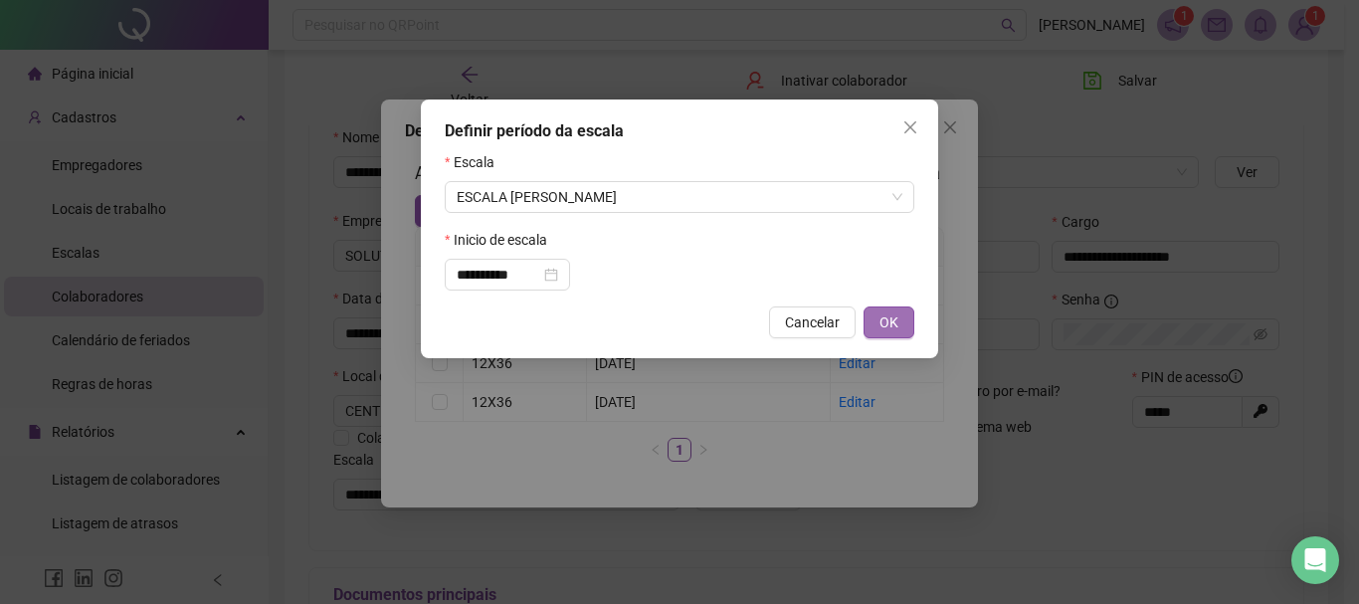
click at [900, 319] on button "OK" at bounding box center [889, 323] width 51 height 32
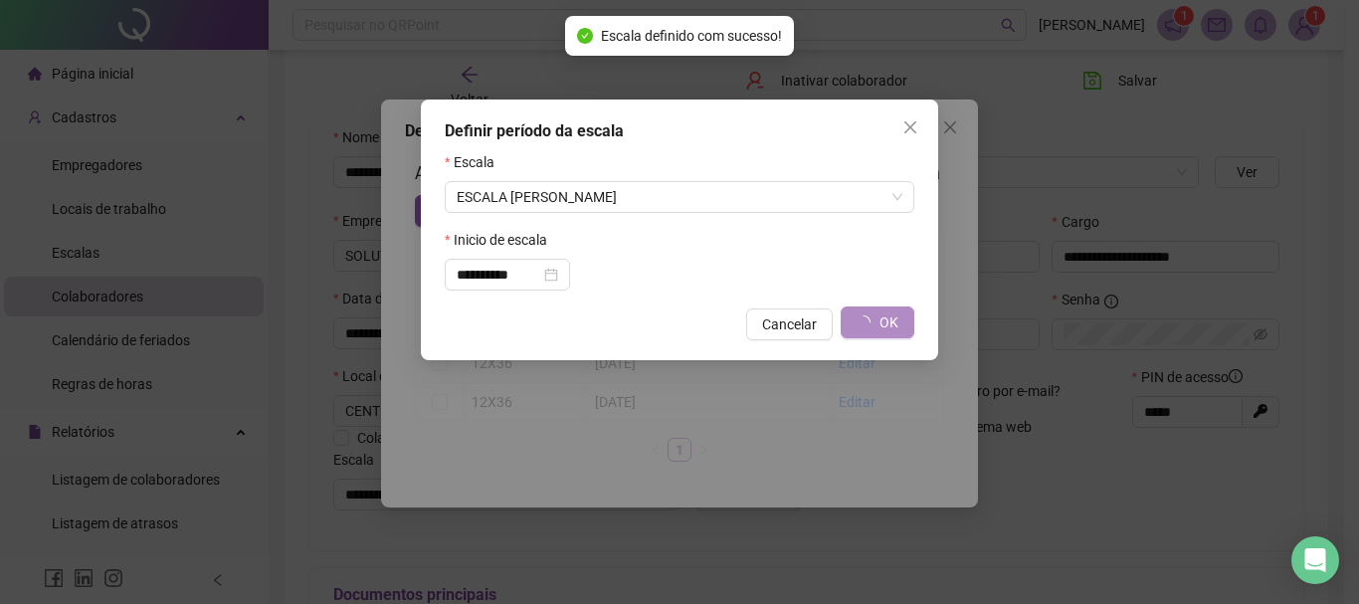
type input "**********"
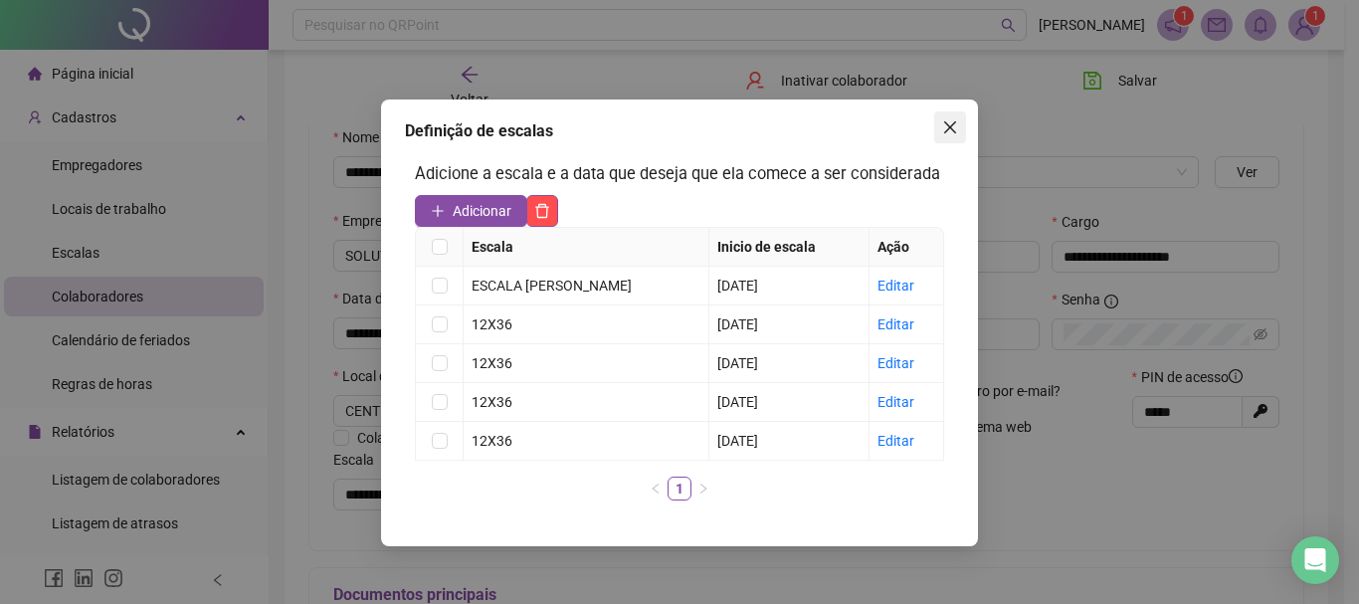
click at [941, 131] on span "Close" at bounding box center [950, 127] width 32 height 16
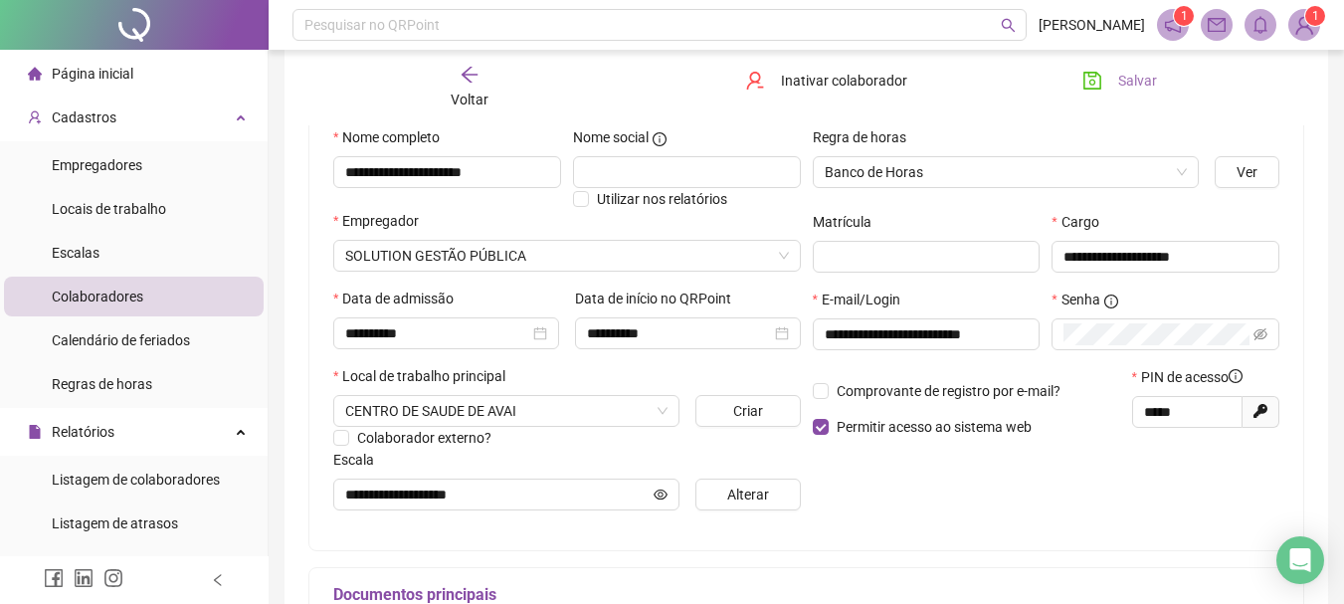
click at [1143, 79] on span "Salvar" at bounding box center [1138, 81] width 39 height 22
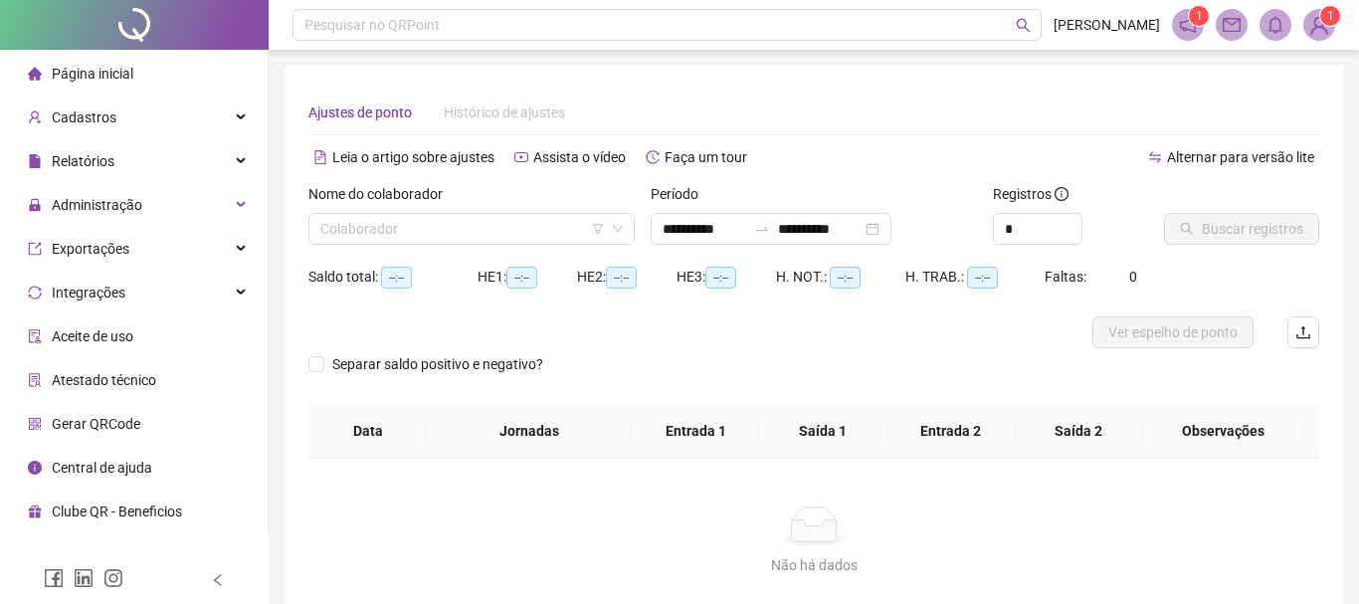
type input "**********"
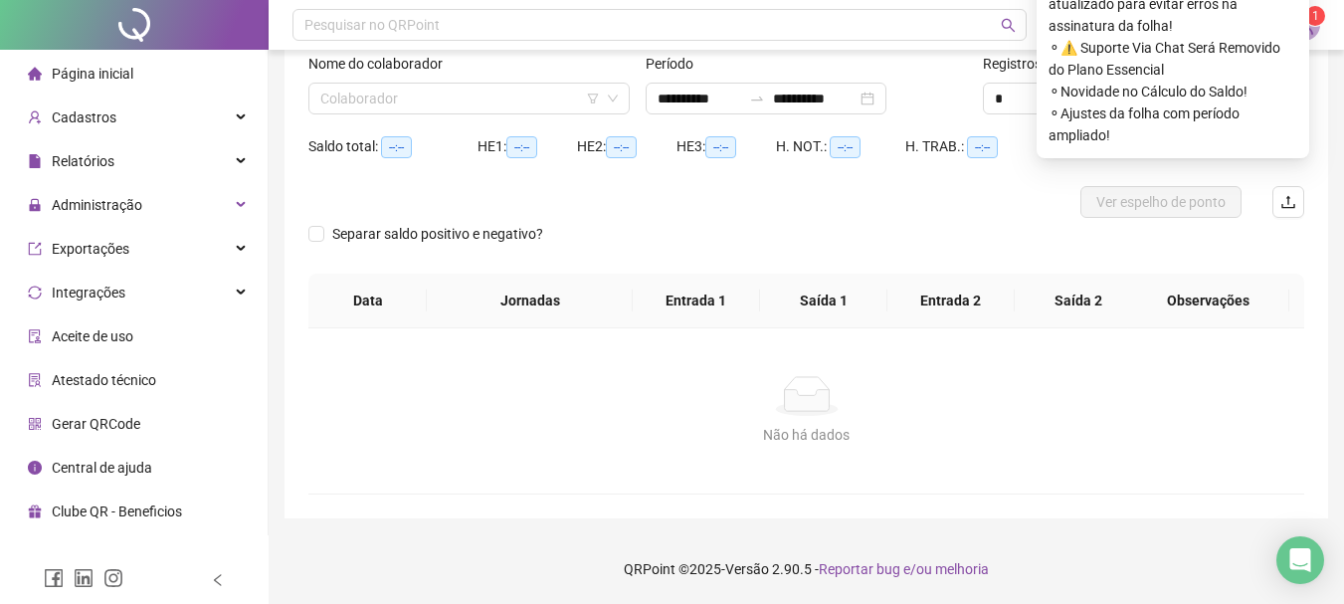
scroll to position [130, 0]
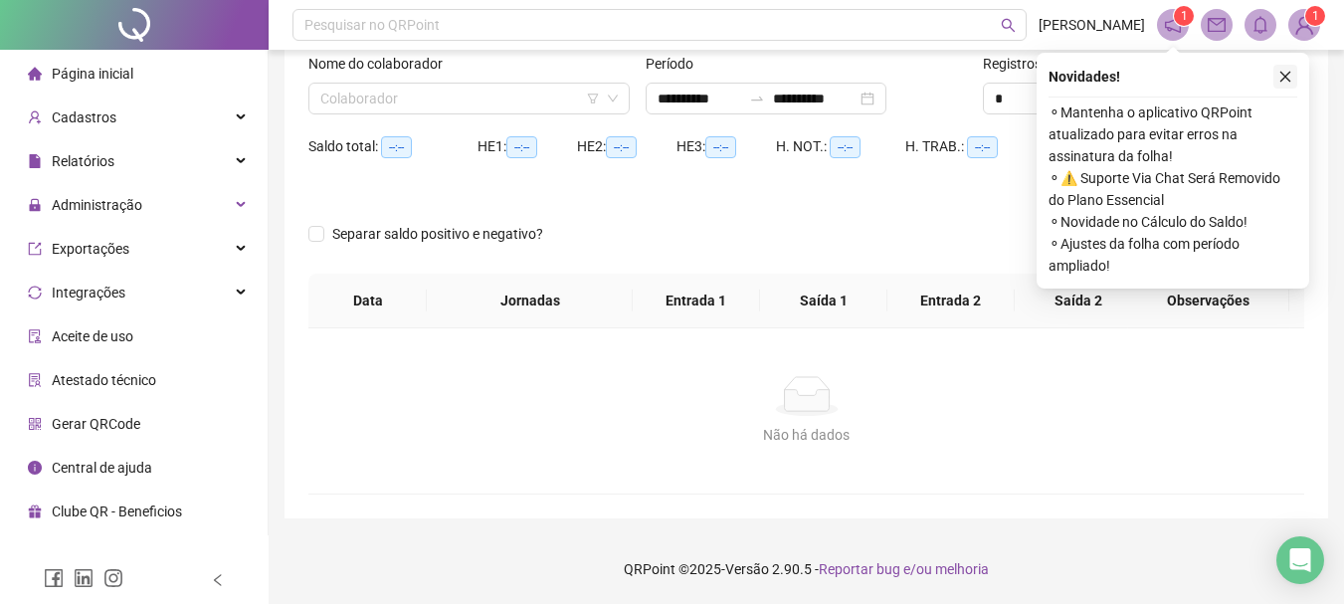
click at [1292, 74] on icon "close" at bounding box center [1286, 77] width 14 height 14
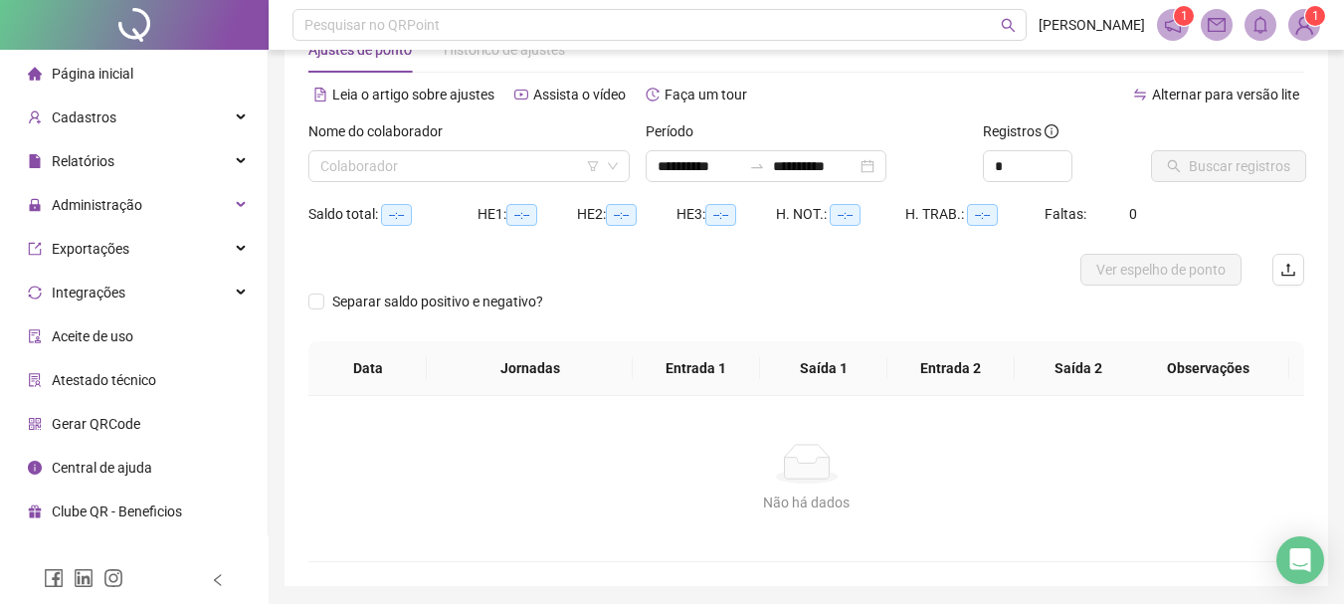
scroll to position [0, 0]
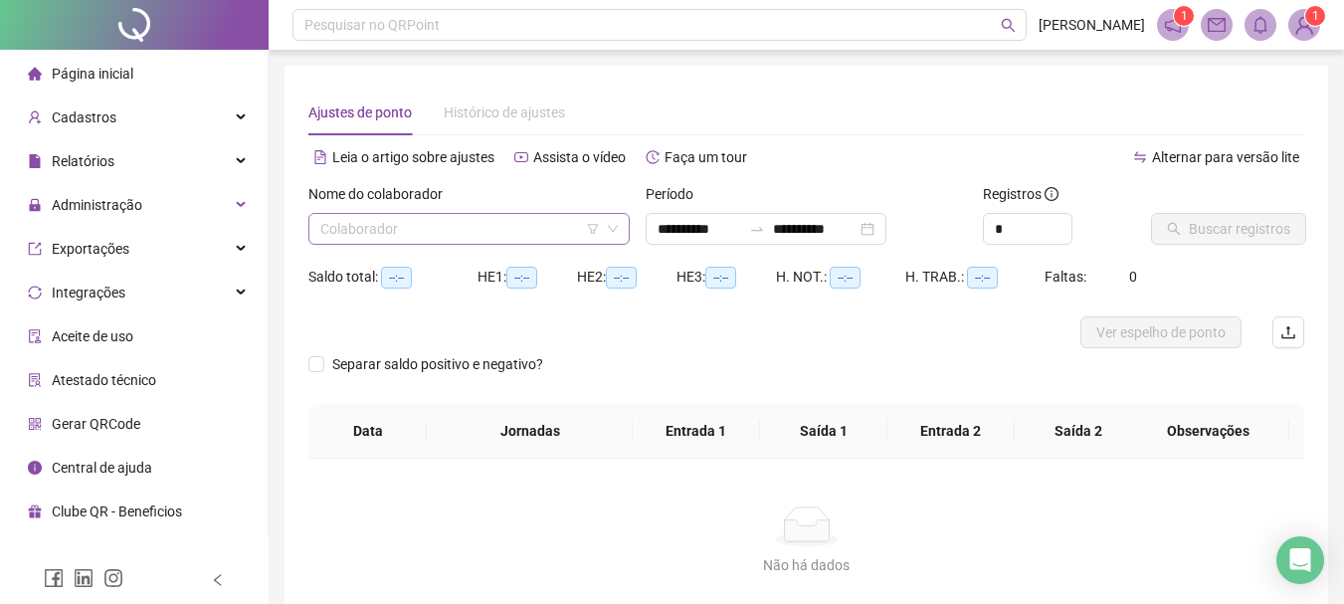
click at [466, 238] on input "search" at bounding box center [460, 229] width 280 height 30
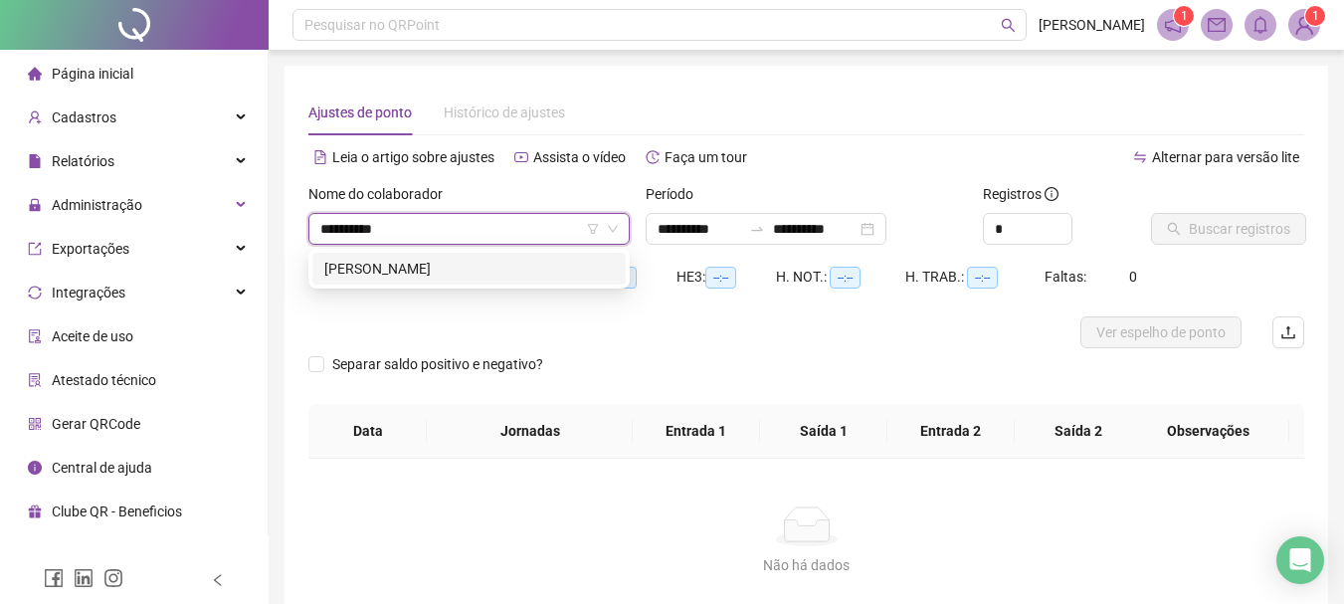
type input "**********"
click at [446, 263] on div "[PERSON_NAME]" at bounding box center [469, 269] width 290 height 22
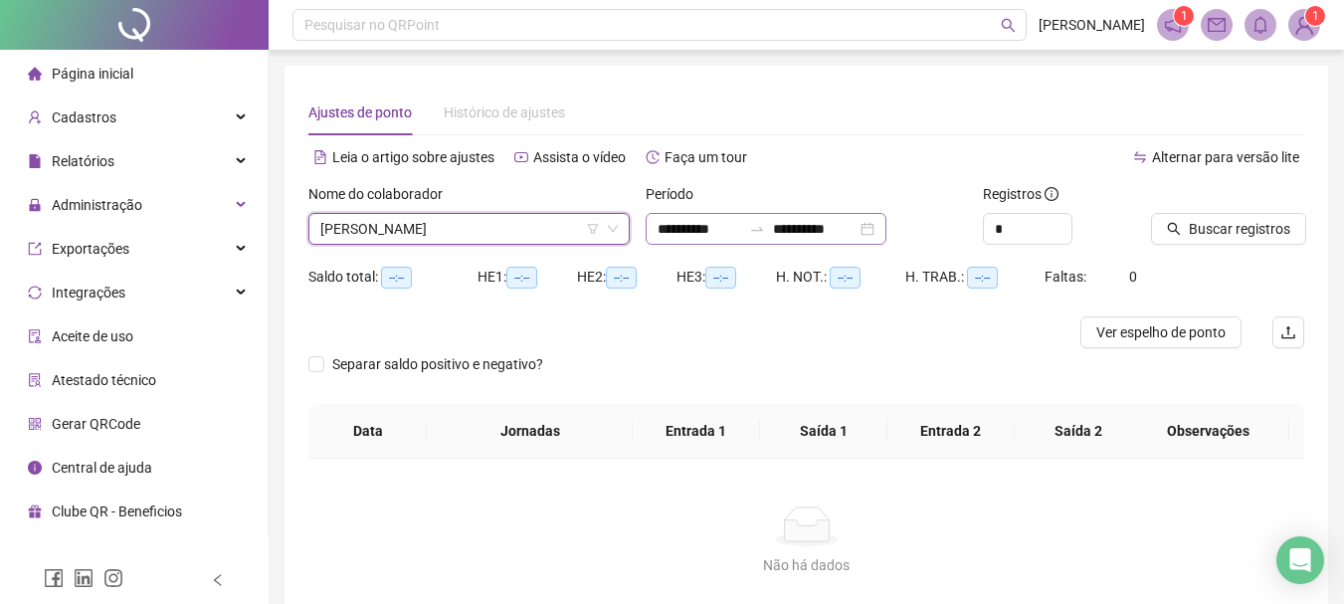
click at [698, 242] on div "**********" at bounding box center [766, 229] width 241 height 32
click at [703, 230] on input "**********" at bounding box center [700, 229] width 84 height 22
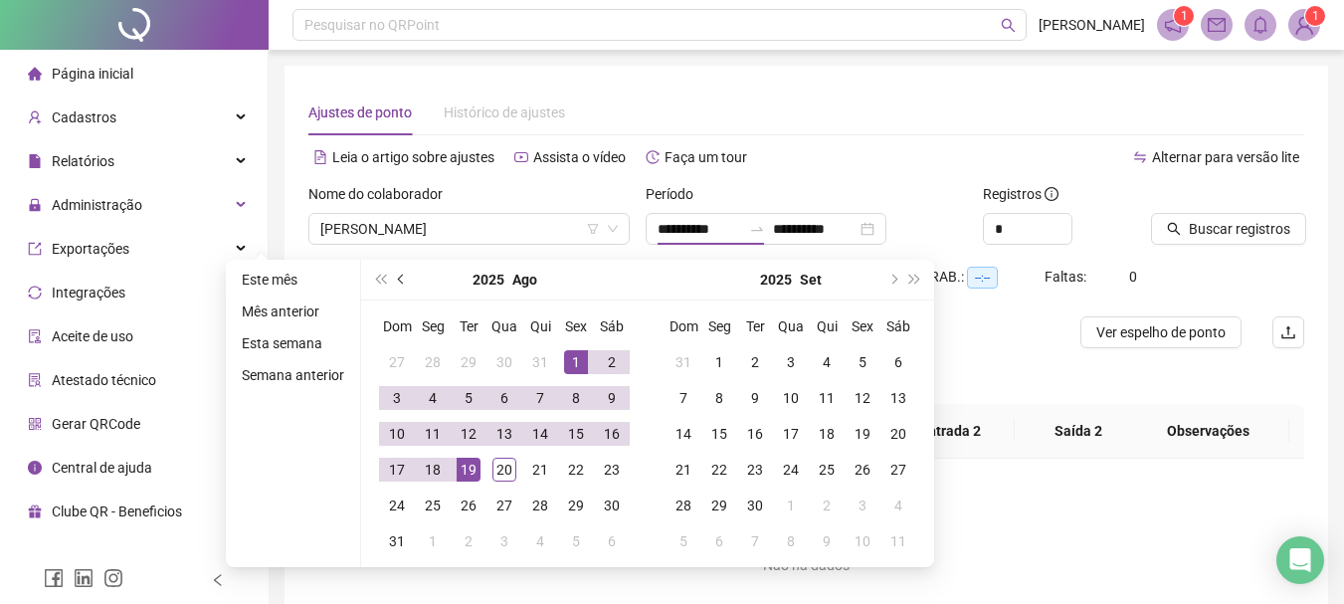
click at [394, 276] on button "prev-year" at bounding box center [402, 280] width 22 height 40
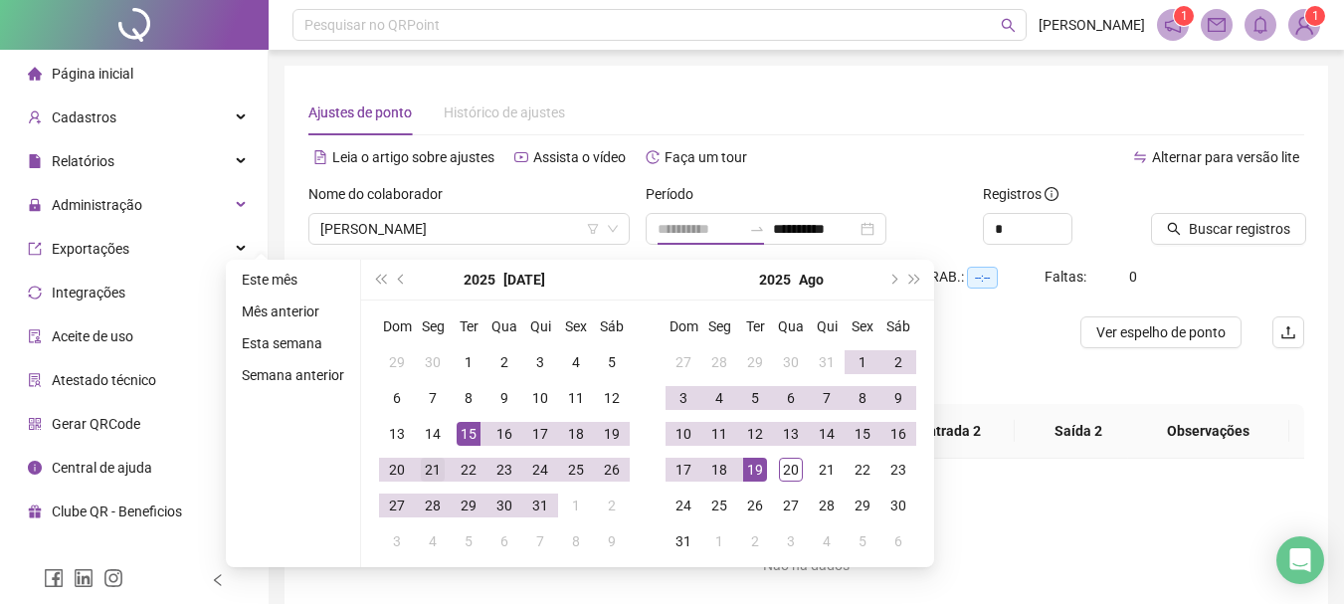
type input "**********"
click at [424, 474] on div "21" at bounding box center [433, 470] width 24 height 24
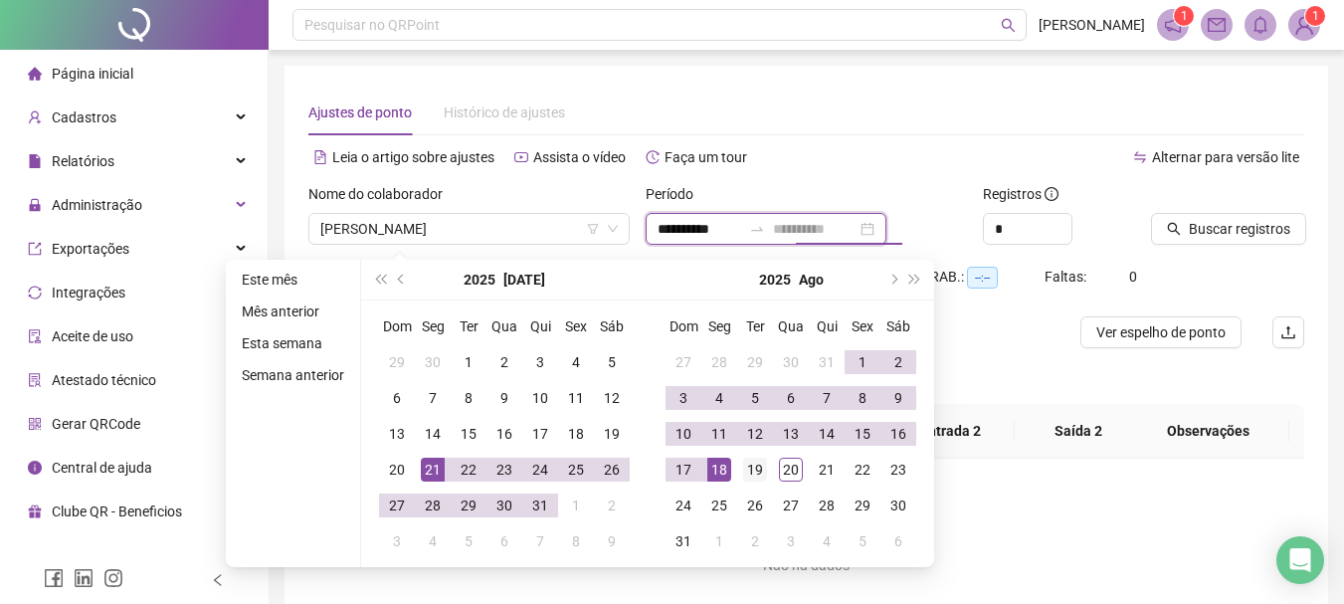
type input "**********"
click at [750, 473] on div "19" at bounding box center [755, 470] width 24 height 24
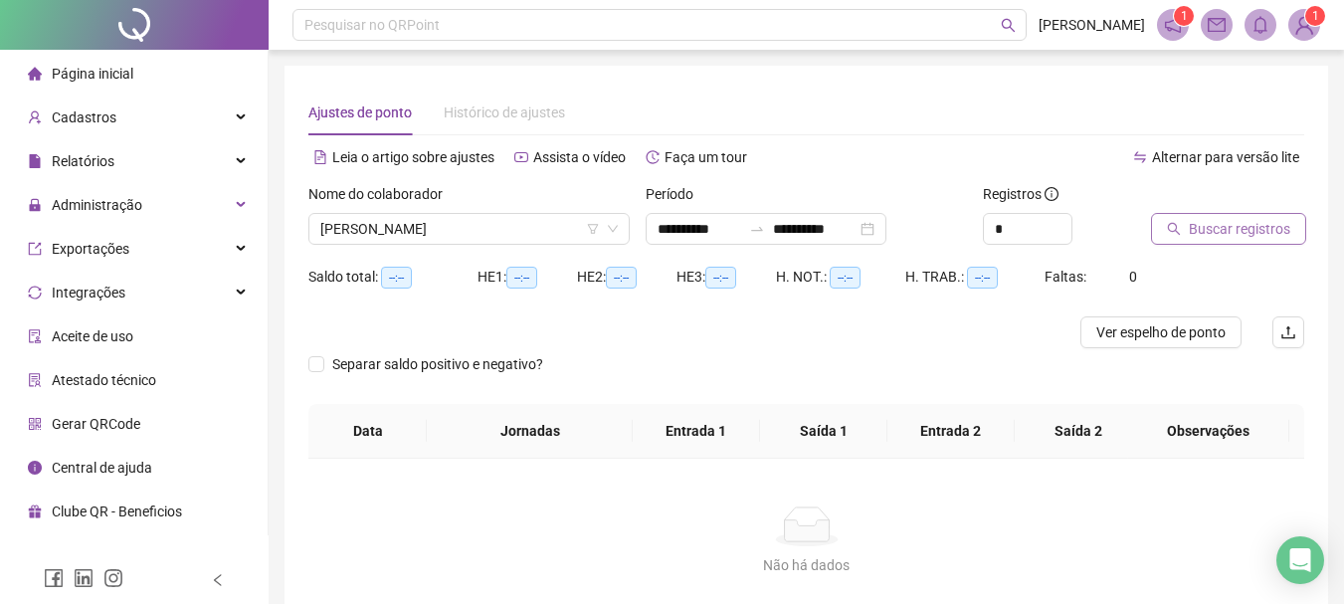
click at [1224, 227] on span "Buscar registros" at bounding box center [1240, 229] width 102 height 22
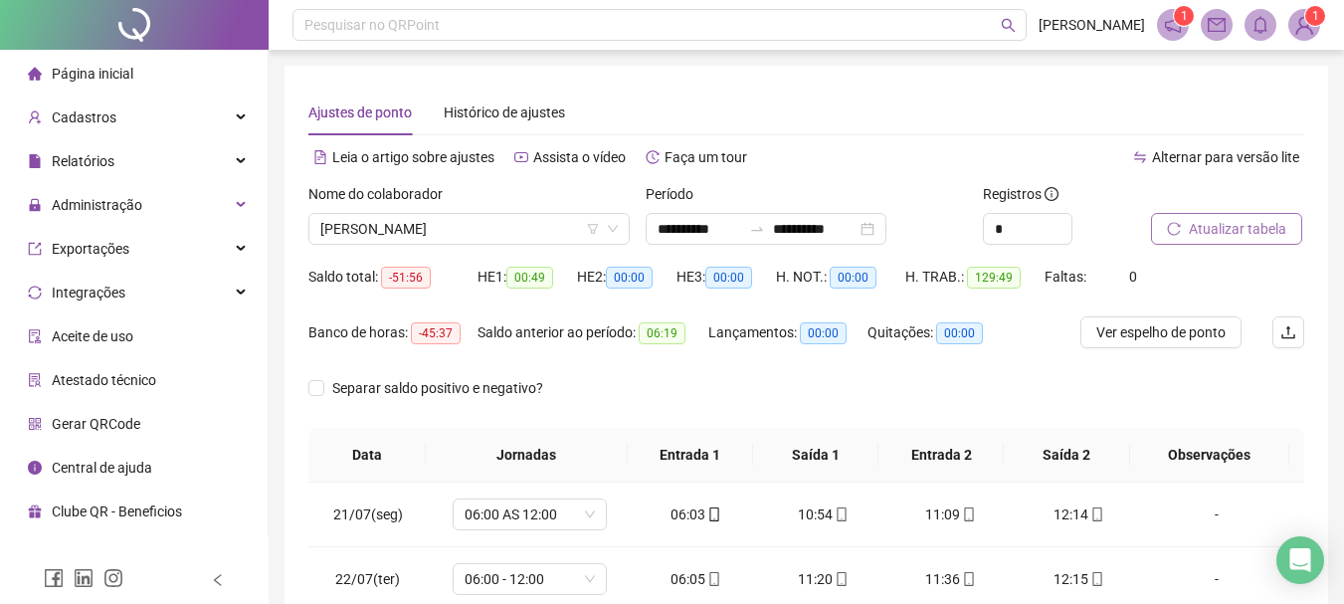
click at [1201, 233] on span "Atualizar tabela" at bounding box center [1238, 229] width 98 height 22
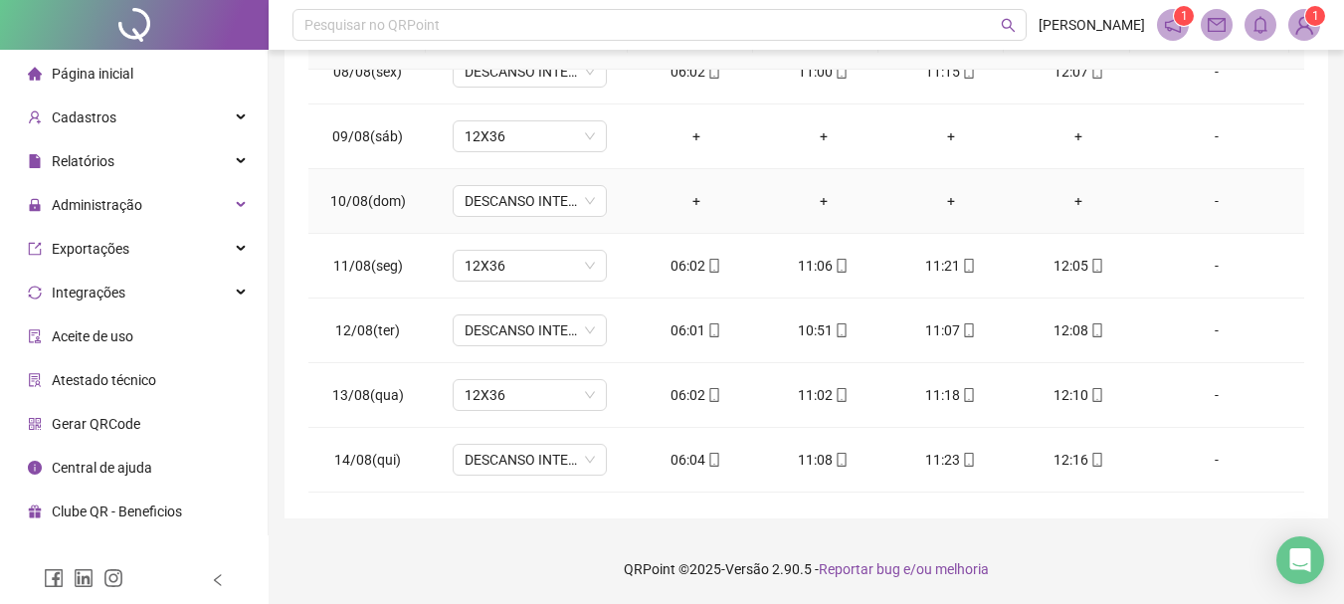
scroll to position [1516, 0]
